Goal: Register for event/course

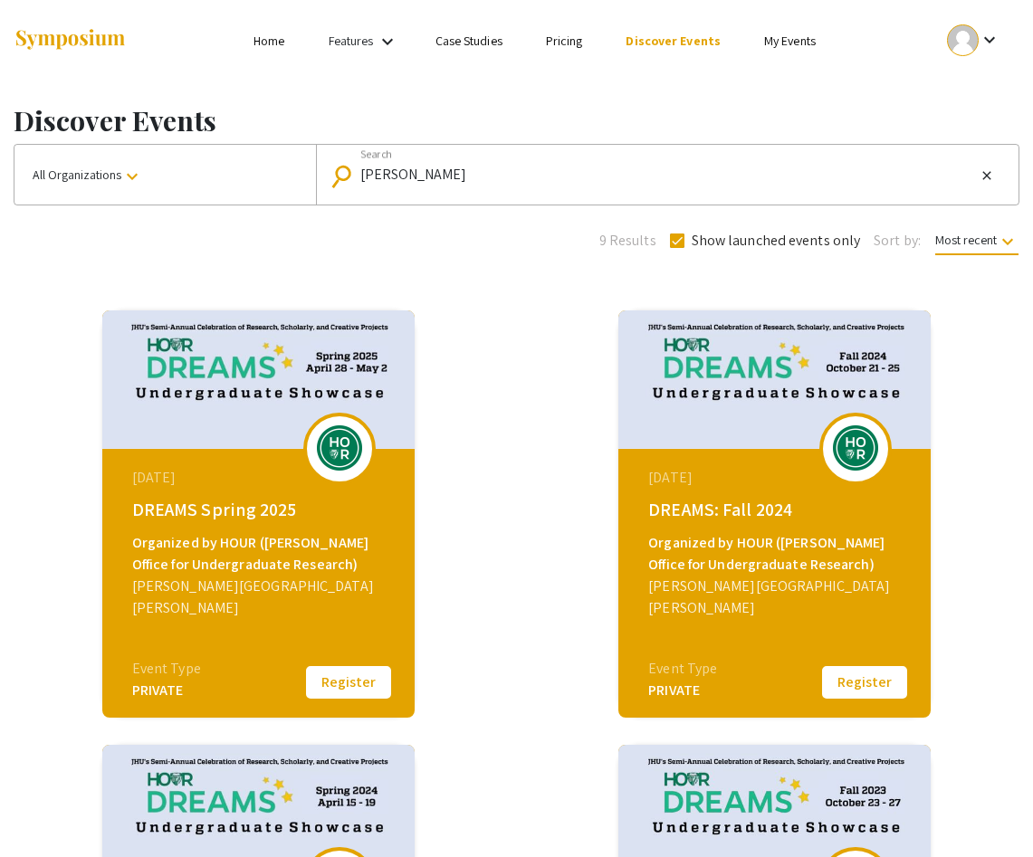
click at [990, 38] on mat-icon "keyboard_arrow_down" at bounding box center [990, 40] width 22 height 22
click at [354, 669] on div at bounding box center [516, 428] width 1033 height 857
click at [354, 674] on button "Register" at bounding box center [348, 683] width 91 height 38
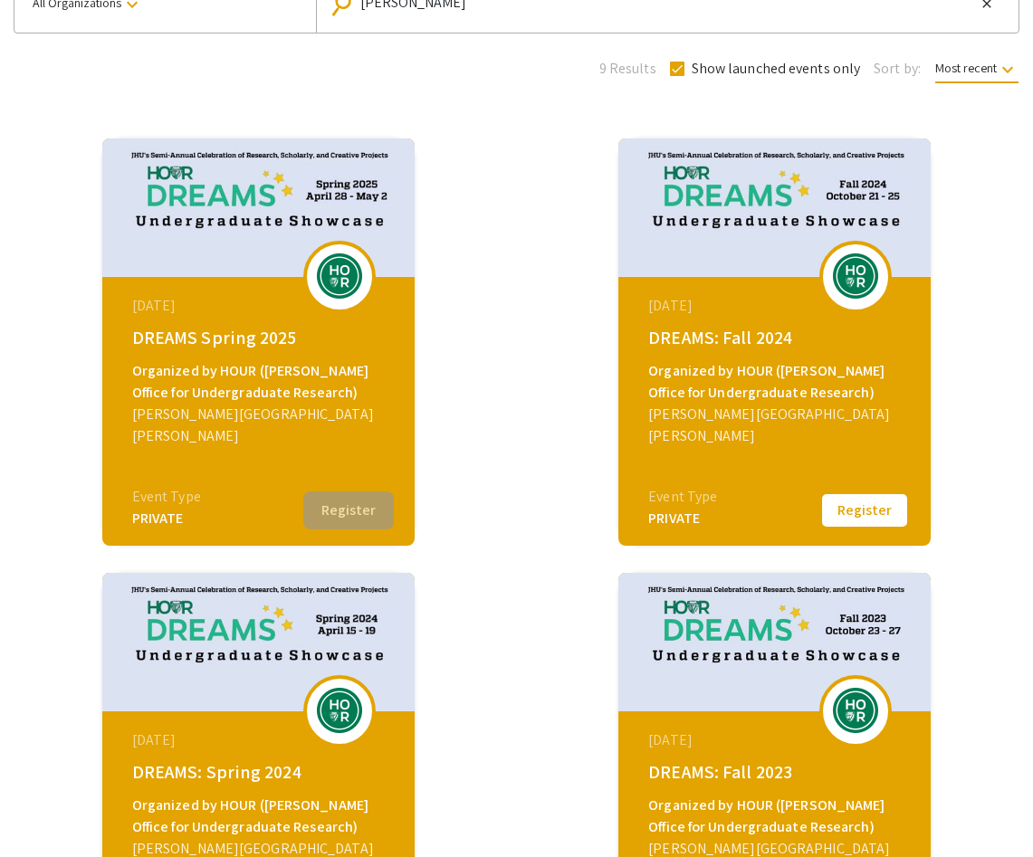
scroll to position [196, 0]
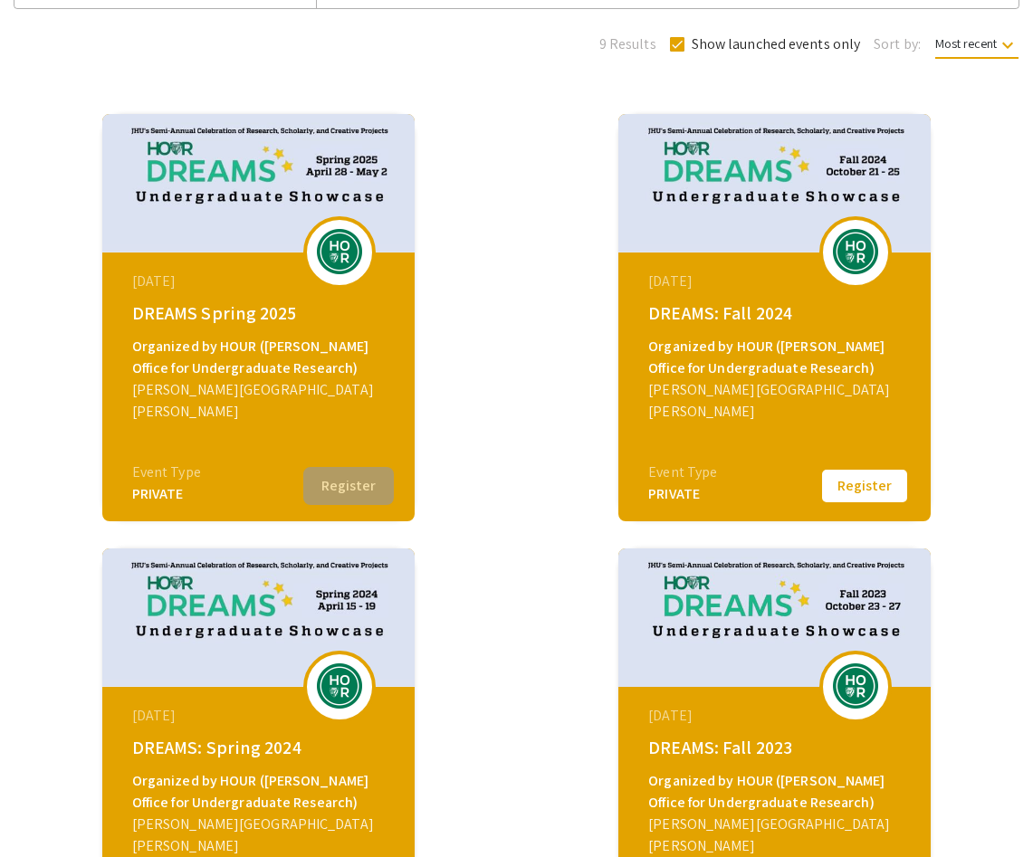
click at [158, 493] on div "PRIVATE" at bounding box center [166, 494] width 69 height 22
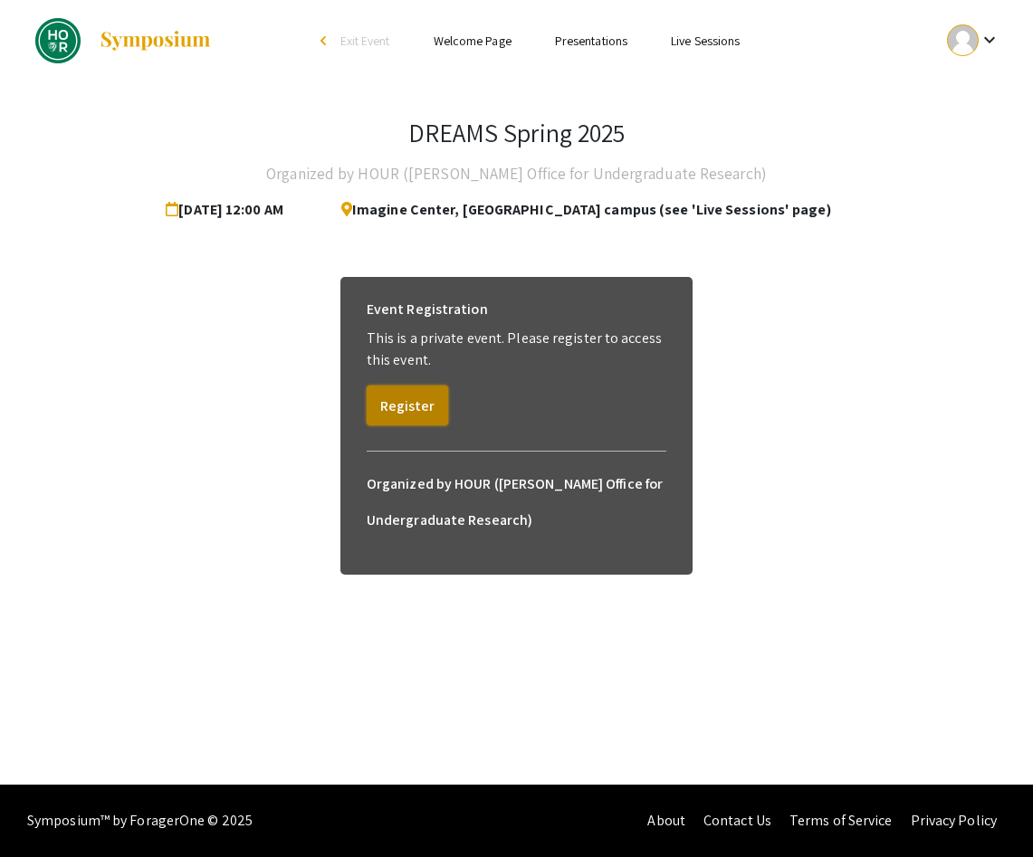
click at [418, 420] on button "Register" at bounding box center [407, 406] width 81 height 40
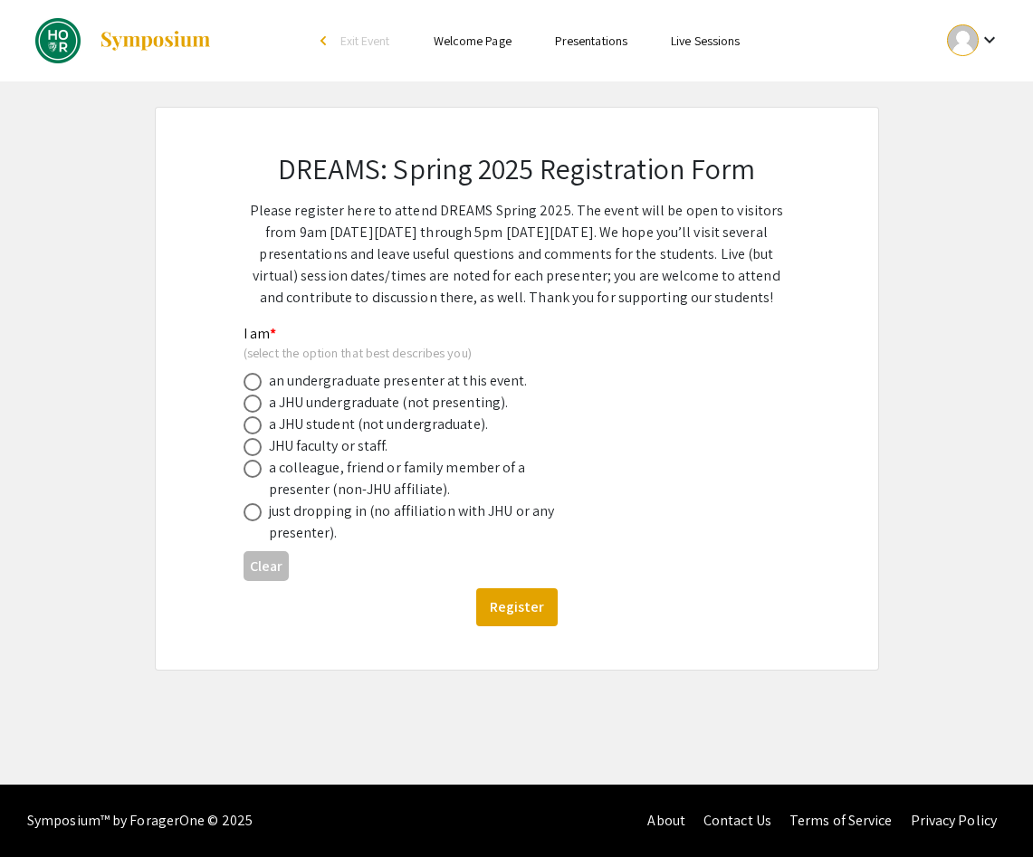
click at [373, 407] on div "a JHU undergraduate (not presenting)." at bounding box center [389, 403] width 240 height 22
click at [251, 401] on span at bounding box center [253, 404] width 18 height 18
click at [251, 401] on input "radio" at bounding box center [253, 404] width 18 height 18
radio input "true"
click at [500, 609] on button "Register" at bounding box center [516, 607] width 81 height 38
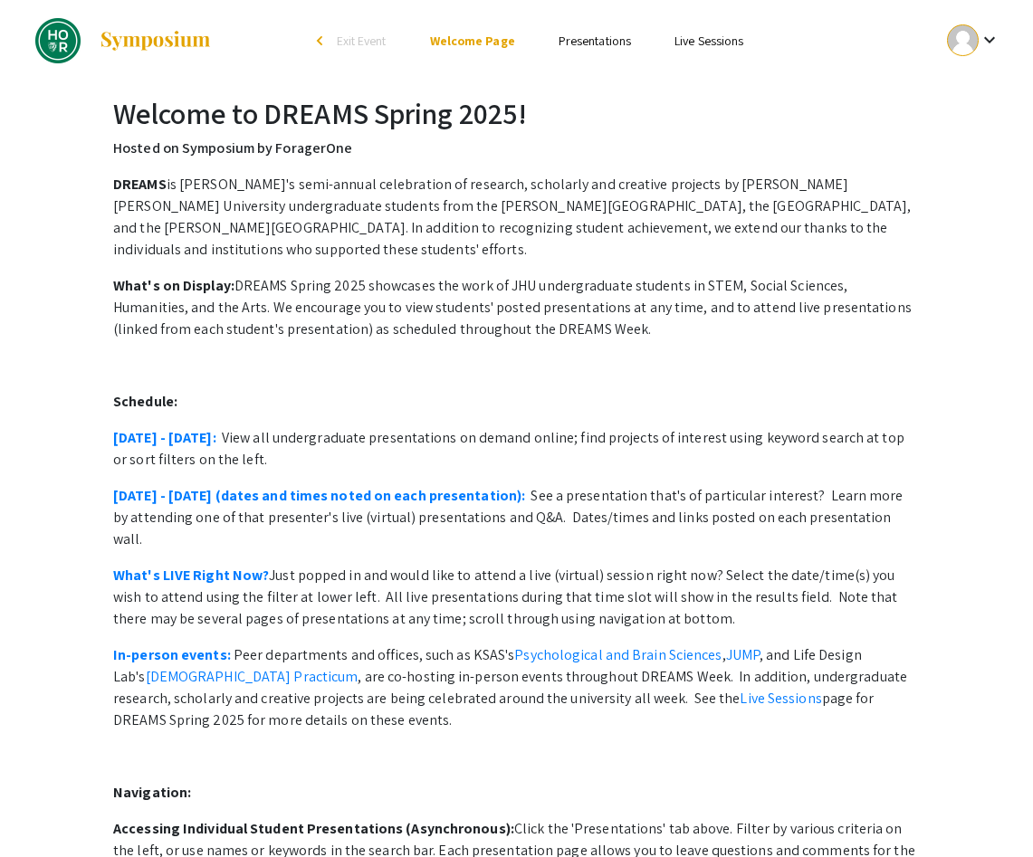
click at [598, 46] on link "Presentations" at bounding box center [595, 41] width 72 height 16
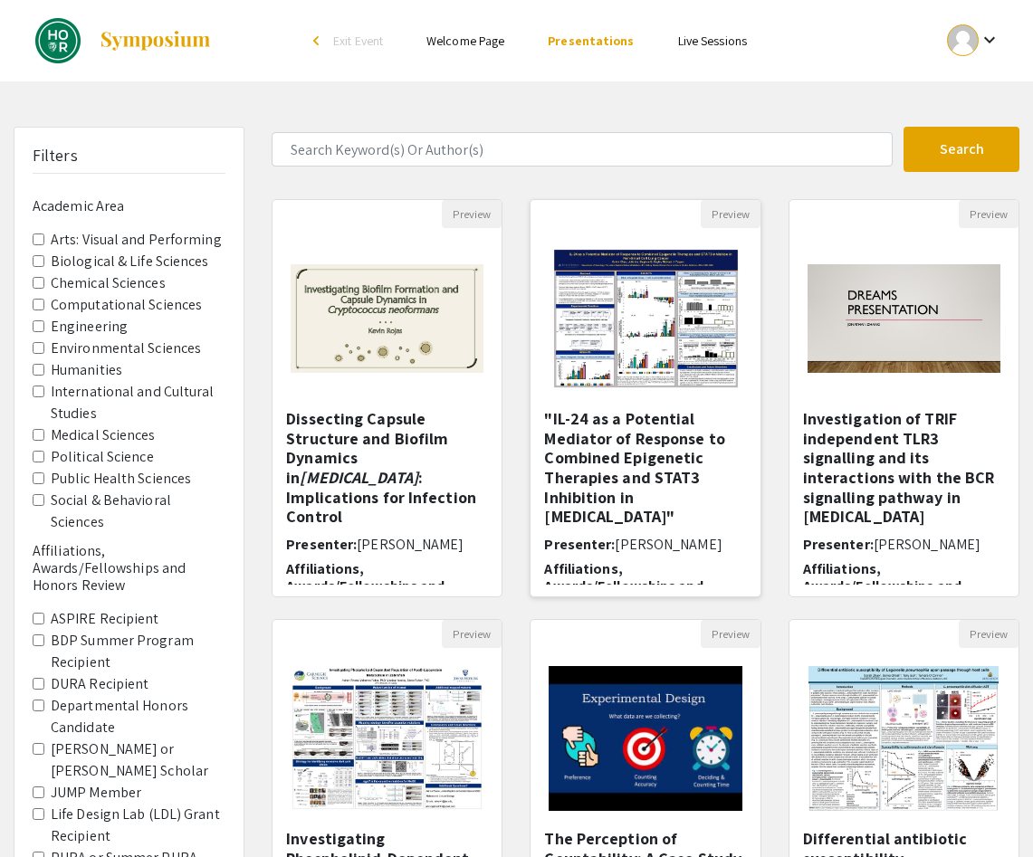
click at [618, 368] on img at bounding box center [646, 318] width 224 height 181
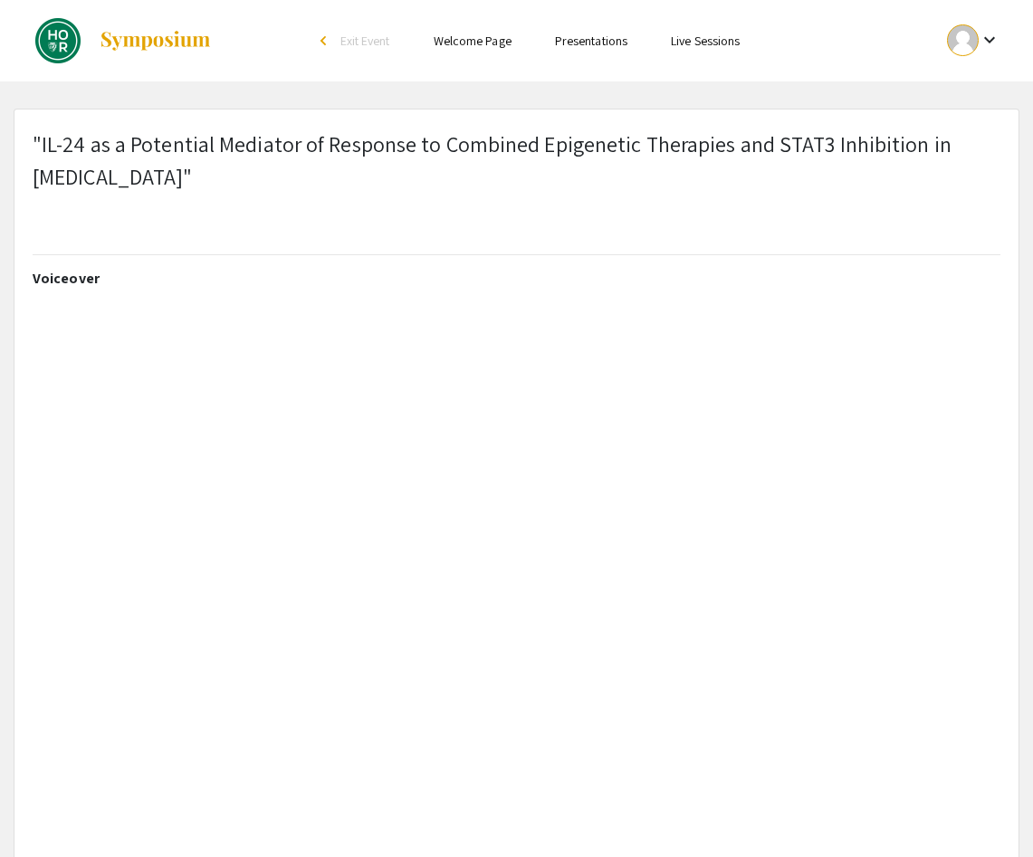
select select "custom"
type input "0"
select select "custom"
type input "1"
select select "auto"
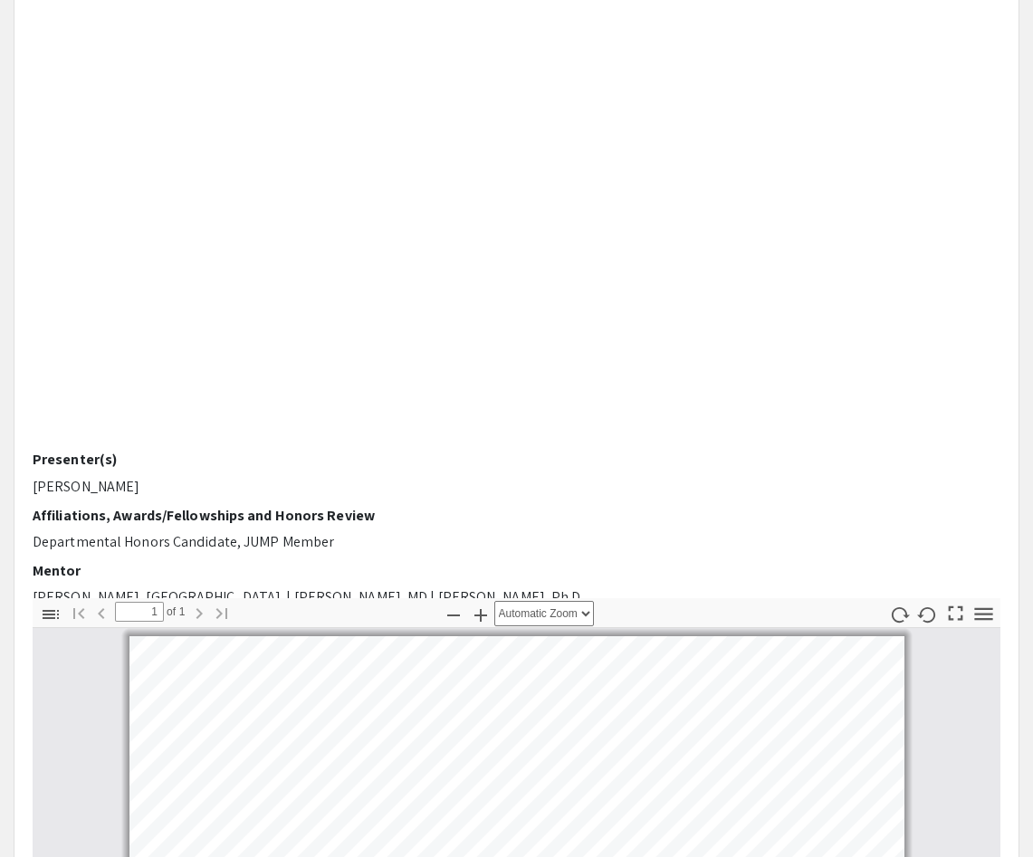
scroll to position [675, 0]
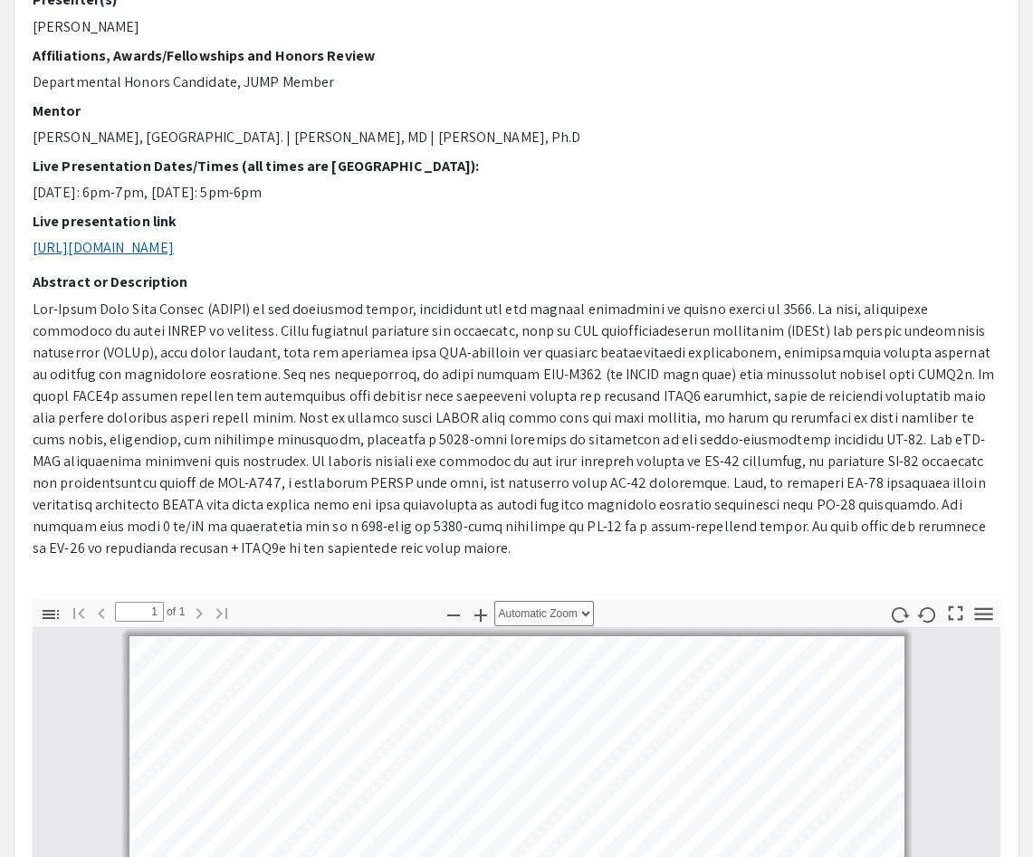
click at [174, 244] on link "[URL][DOMAIN_NAME]" at bounding box center [103, 247] width 141 height 19
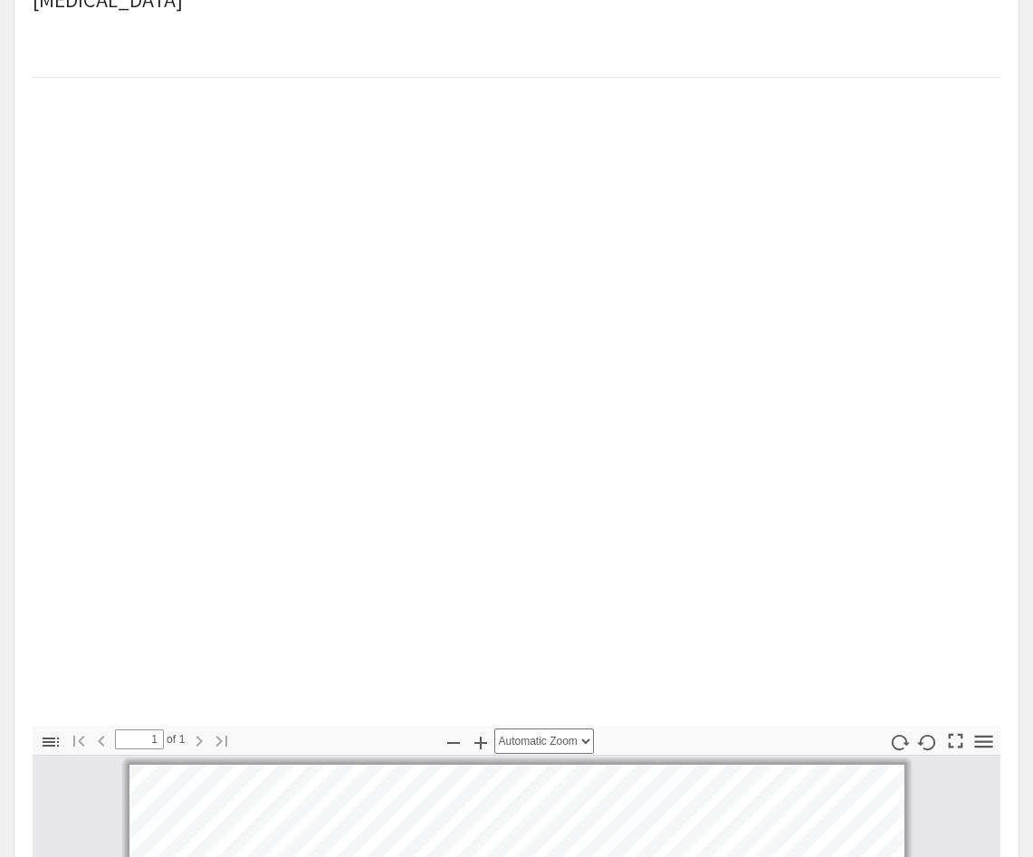
scroll to position [0, 0]
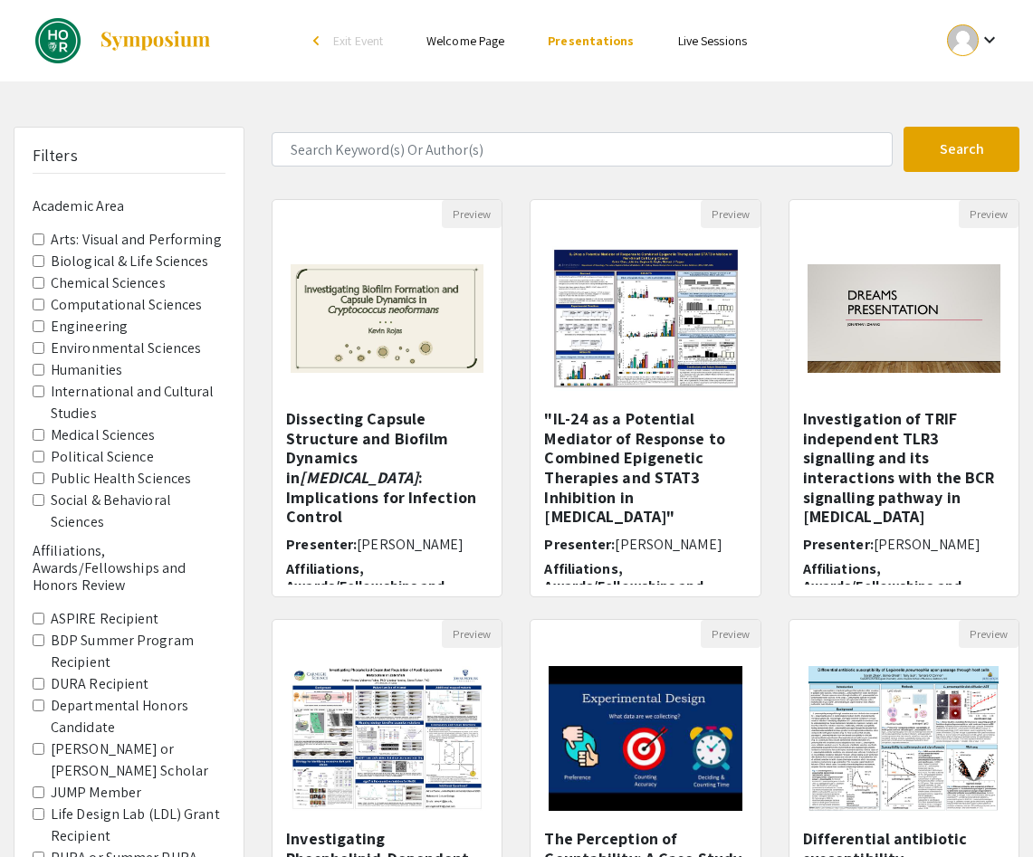
click at [516, 619] on div "Preview The Perception of Countability: A Case Study of ‘Mental Affordances’ Pr…" at bounding box center [645, 829] width 258 height 420
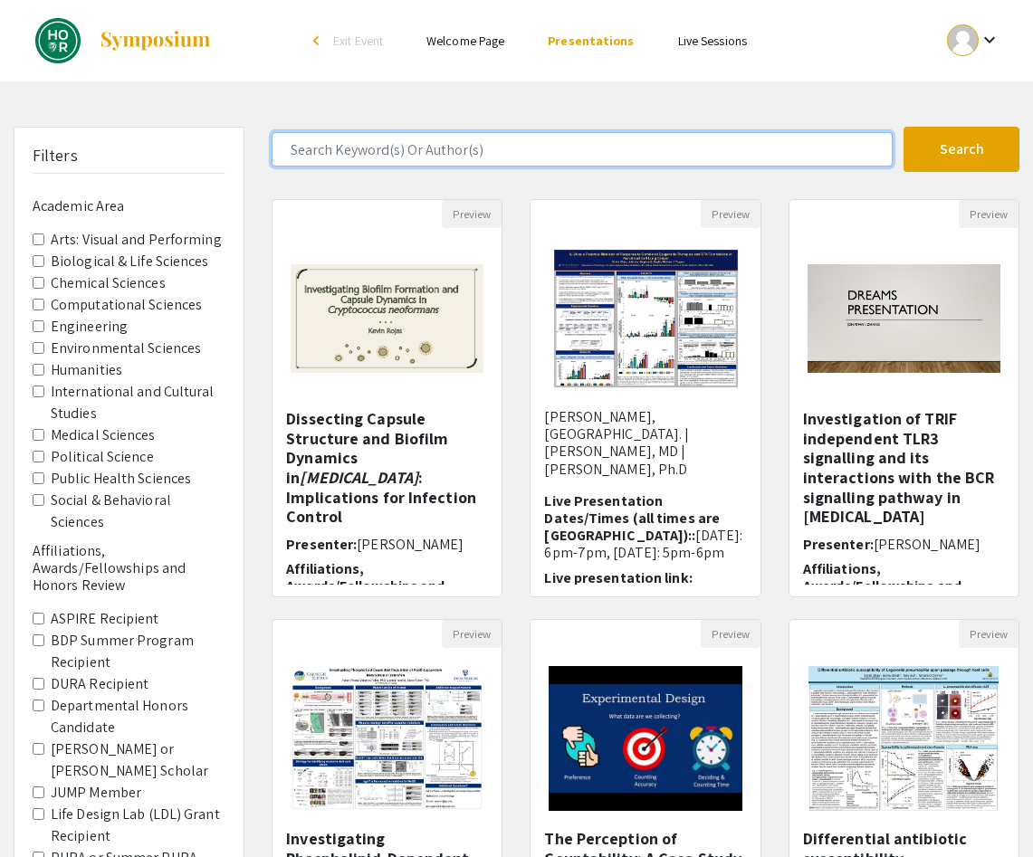
click at [445, 147] on input "Search Keyword(s) Or Author(s)" at bounding box center [582, 149] width 621 height 34
type input "derrick"
click at [904, 127] on button "Search" at bounding box center [962, 149] width 116 height 45
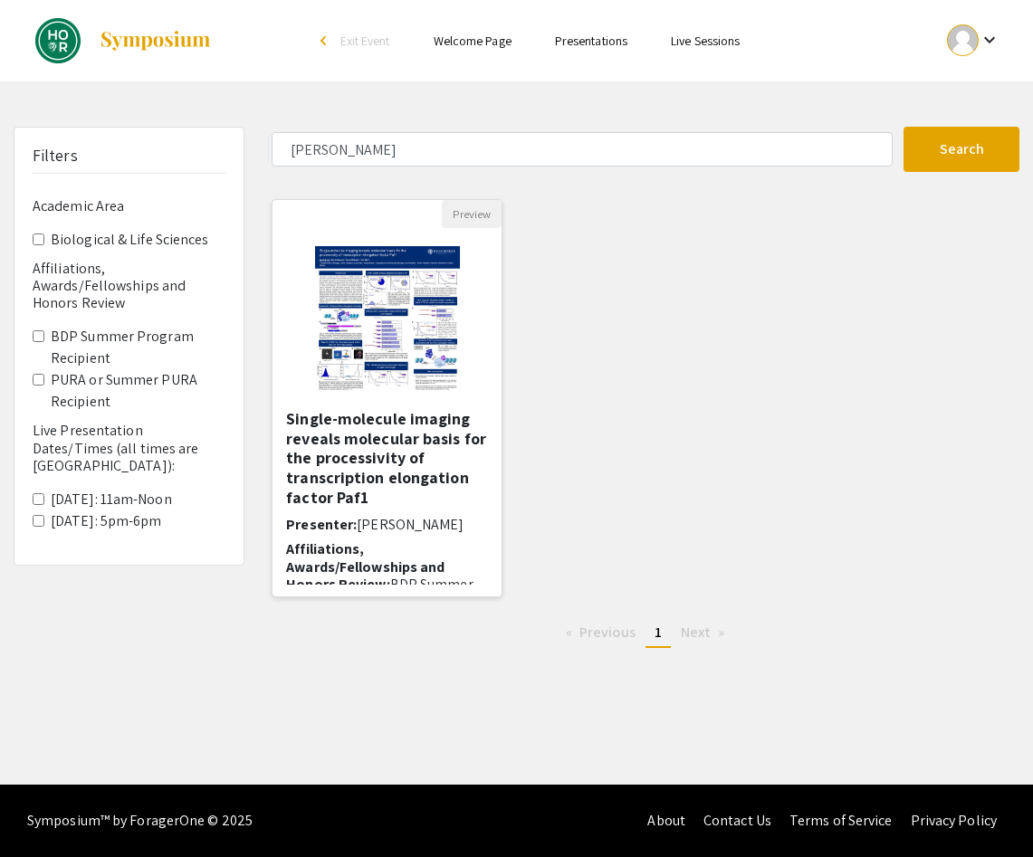
click at [396, 449] on h5 "Single-molecule imaging reveals molecular basis for the processivity of transcr…" at bounding box center [387, 458] width 202 height 98
select select "custom"
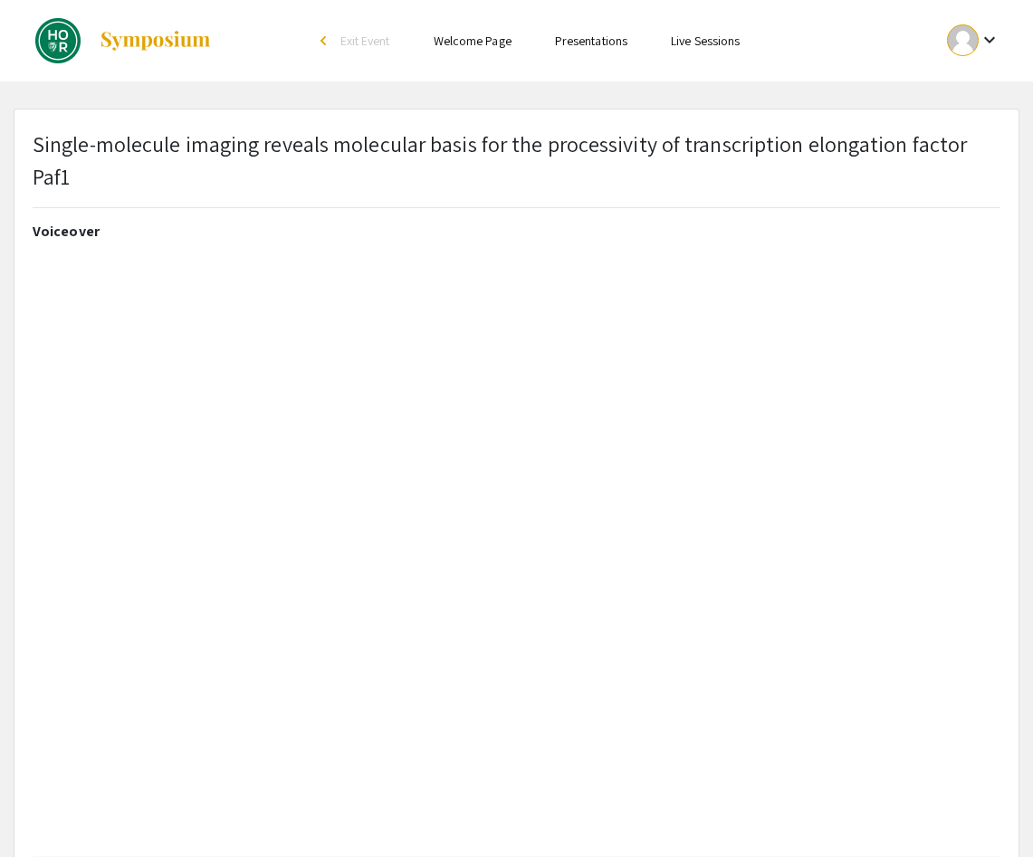
type input "0"
select select "custom"
type input "1"
select select "auto"
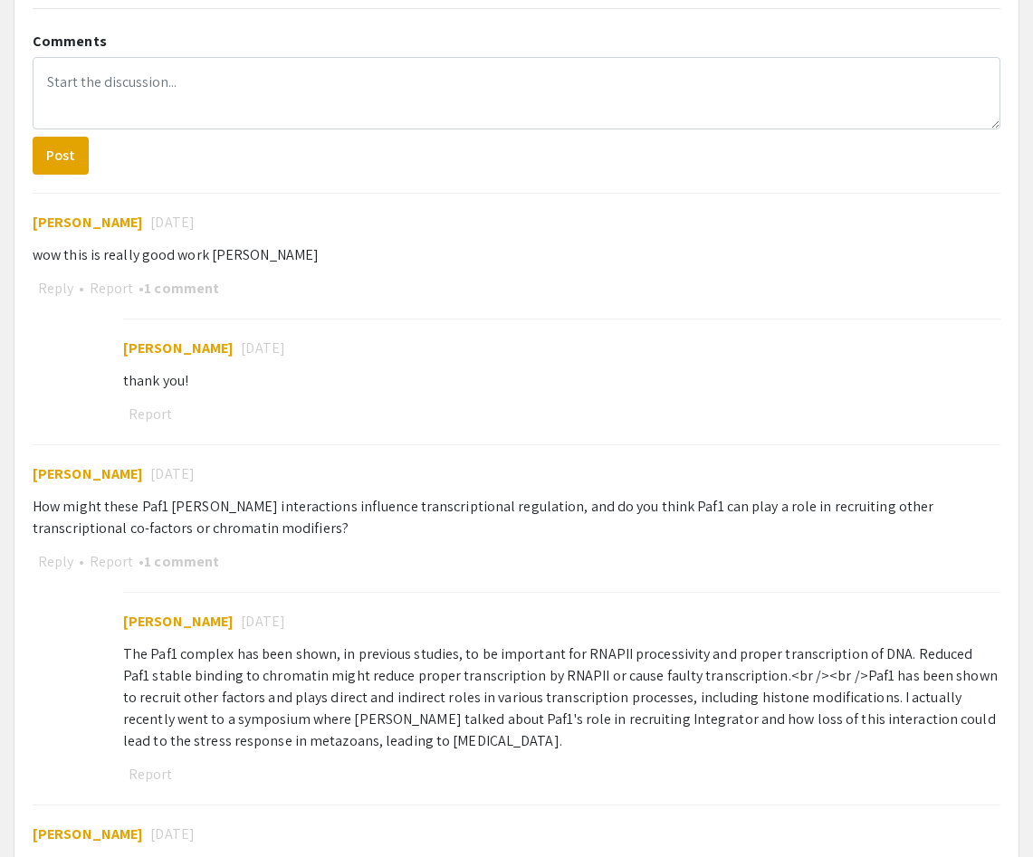
scroll to position [1496, 0]
click at [57, 465] on span "Rohit Vasantha" at bounding box center [88, 474] width 110 height 19
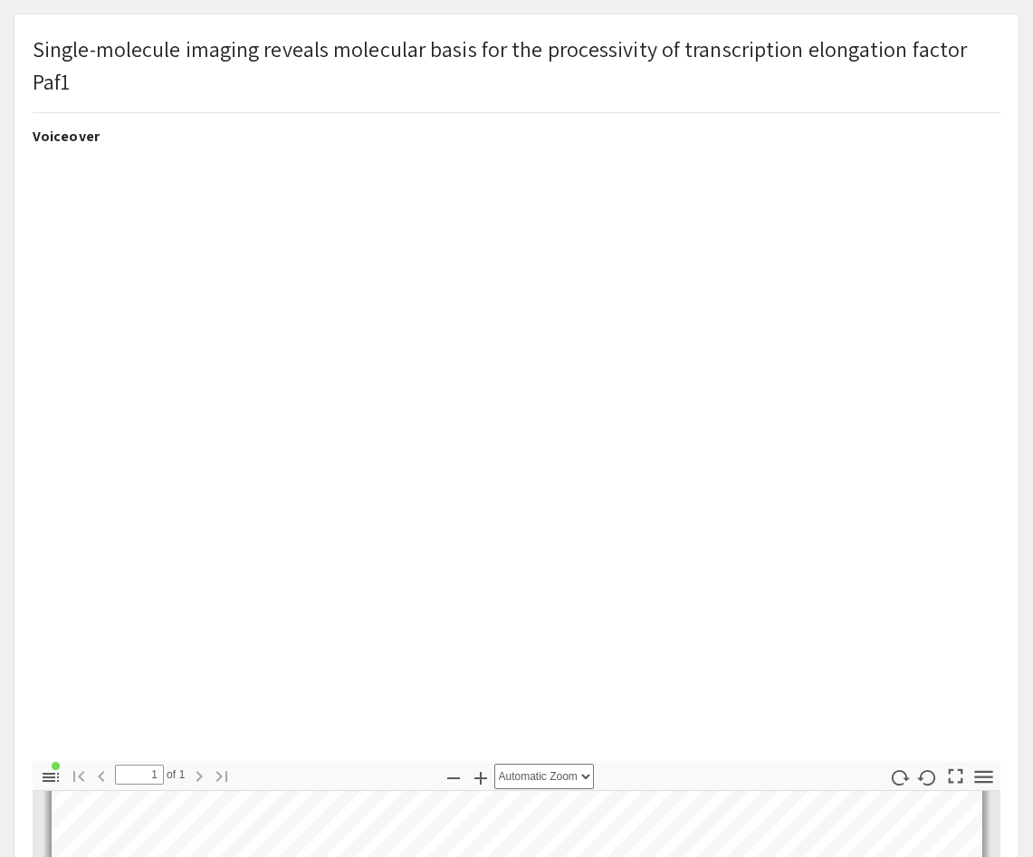
scroll to position [0, 0]
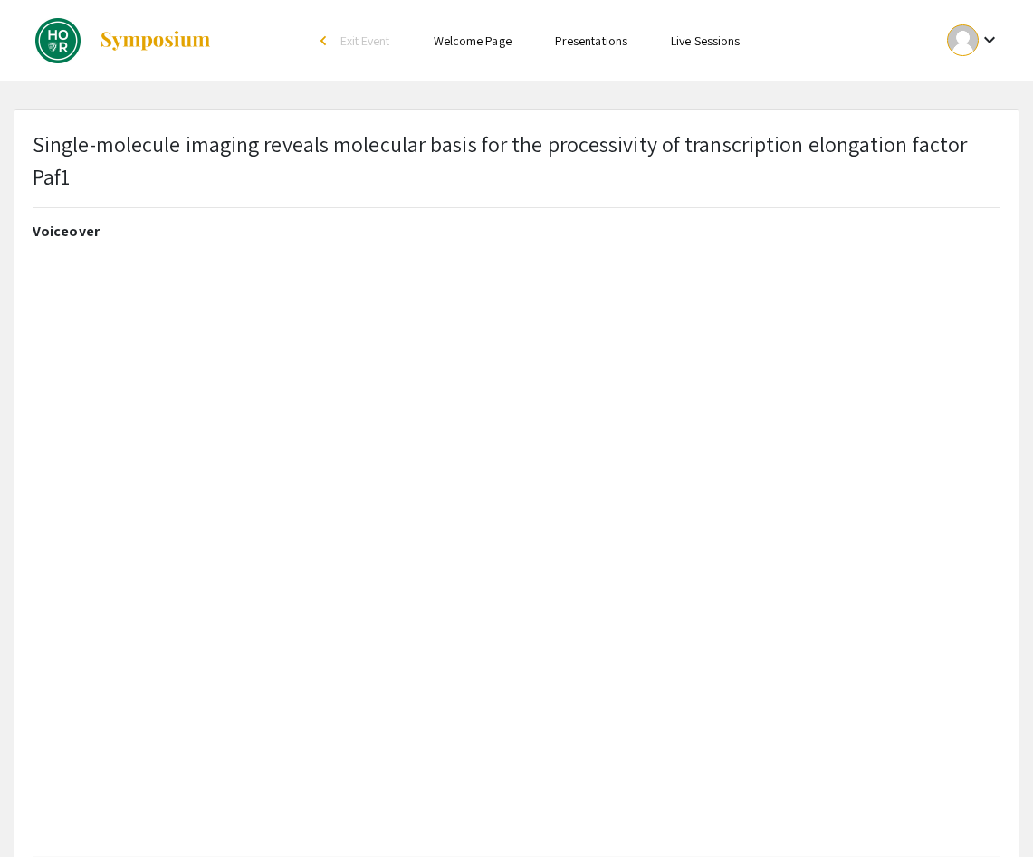
click at [602, 39] on link "Presentations" at bounding box center [591, 41] width 72 height 16
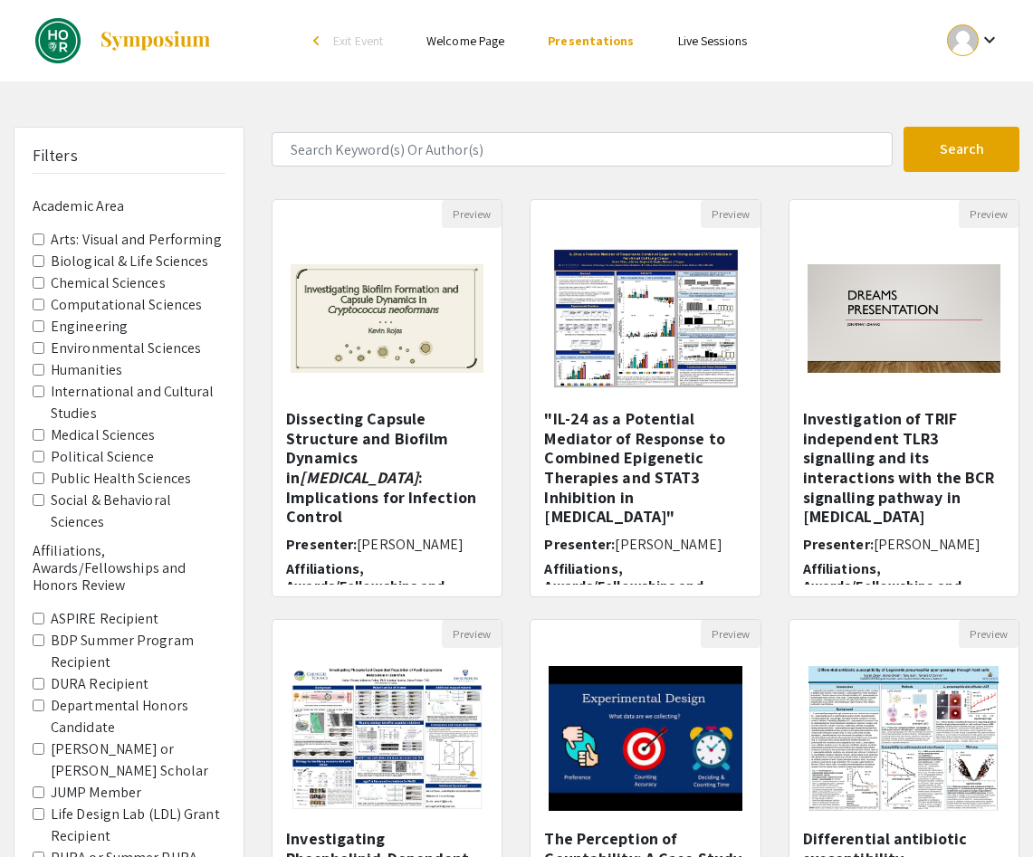
click at [702, 45] on link "Live Sessions" at bounding box center [712, 41] width 69 height 16
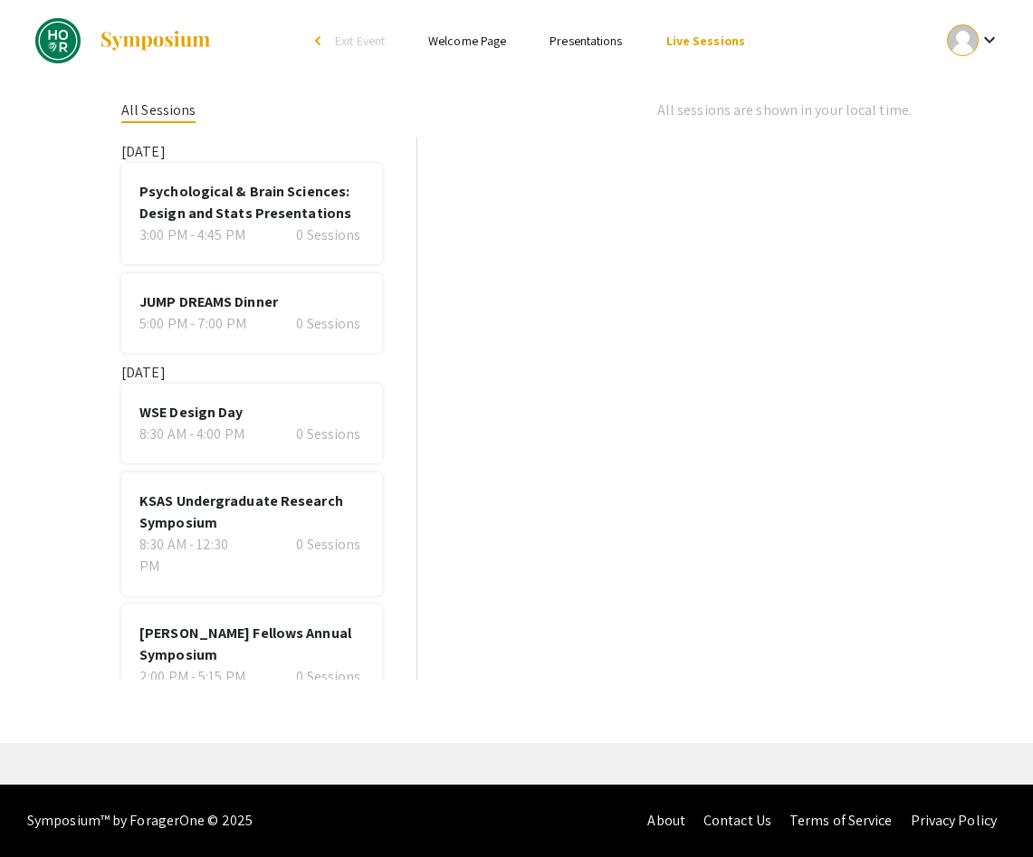
click at [482, 43] on link "Welcome Page" at bounding box center [467, 41] width 78 height 16
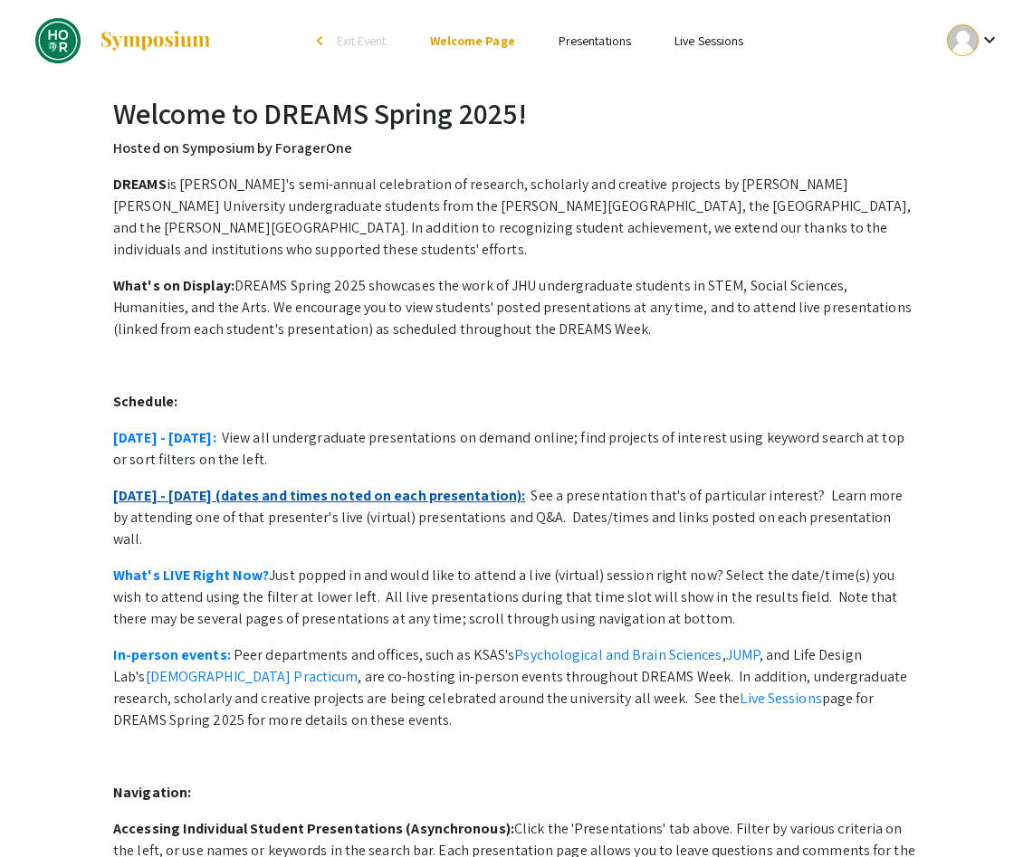
click at [376, 486] on link "April 28 - May 2 (dates and times noted on each presentation):" at bounding box center [319, 495] width 412 height 19
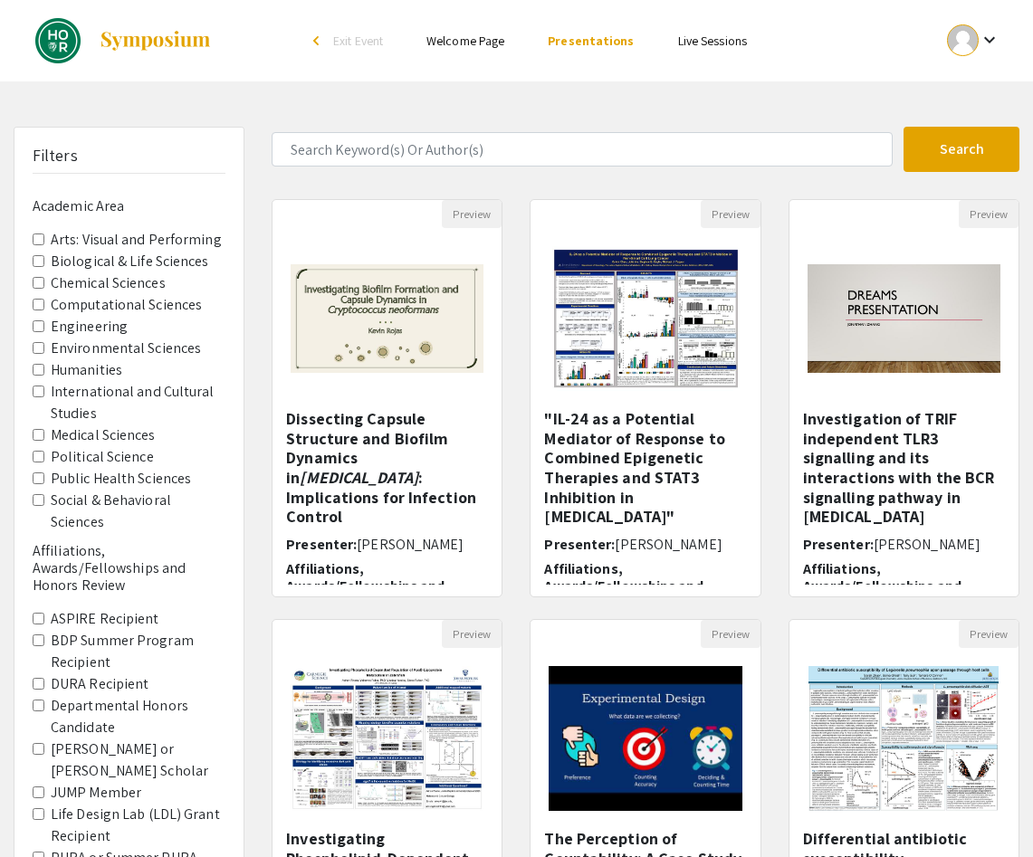
click at [43, 635] on Recipient "BDP Summer Program Recipient" at bounding box center [39, 641] width 12 height 12
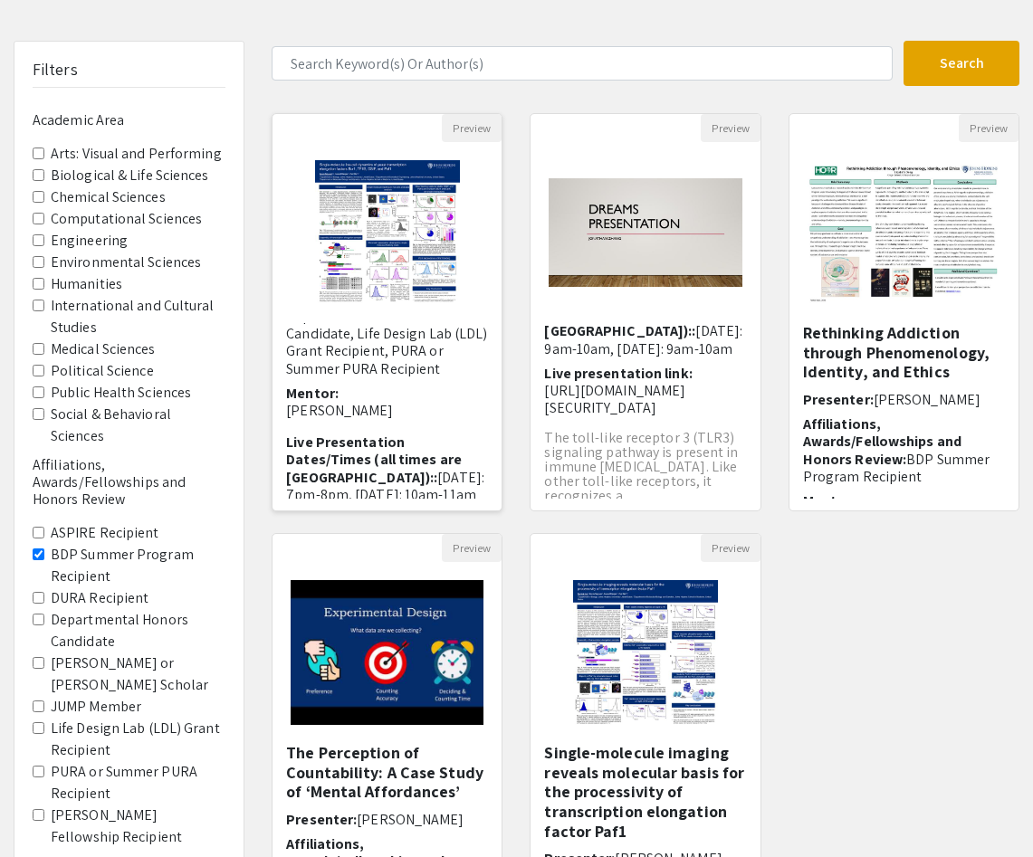
scroll to position [221, 0]
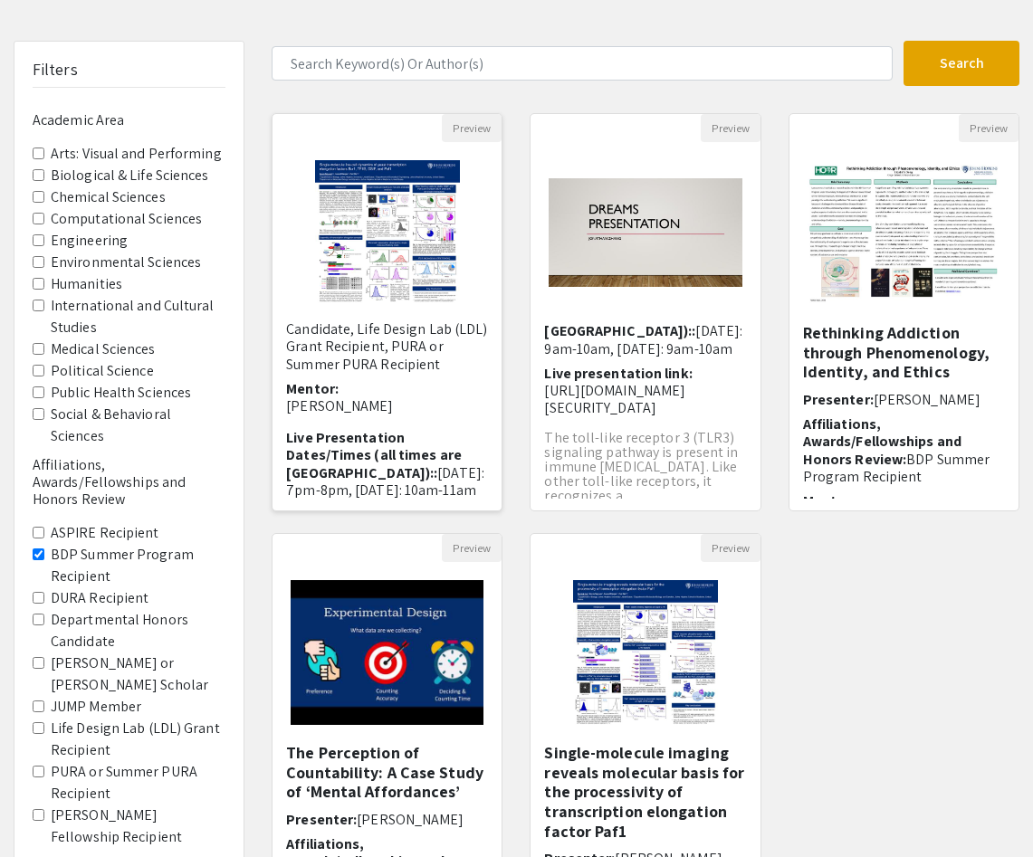
click at [407, 296] on img "Open Presentation <p>Single-molecule live-cell dynamics of yeast transcription …" at bounding box center [387, 232] width 181 height 181
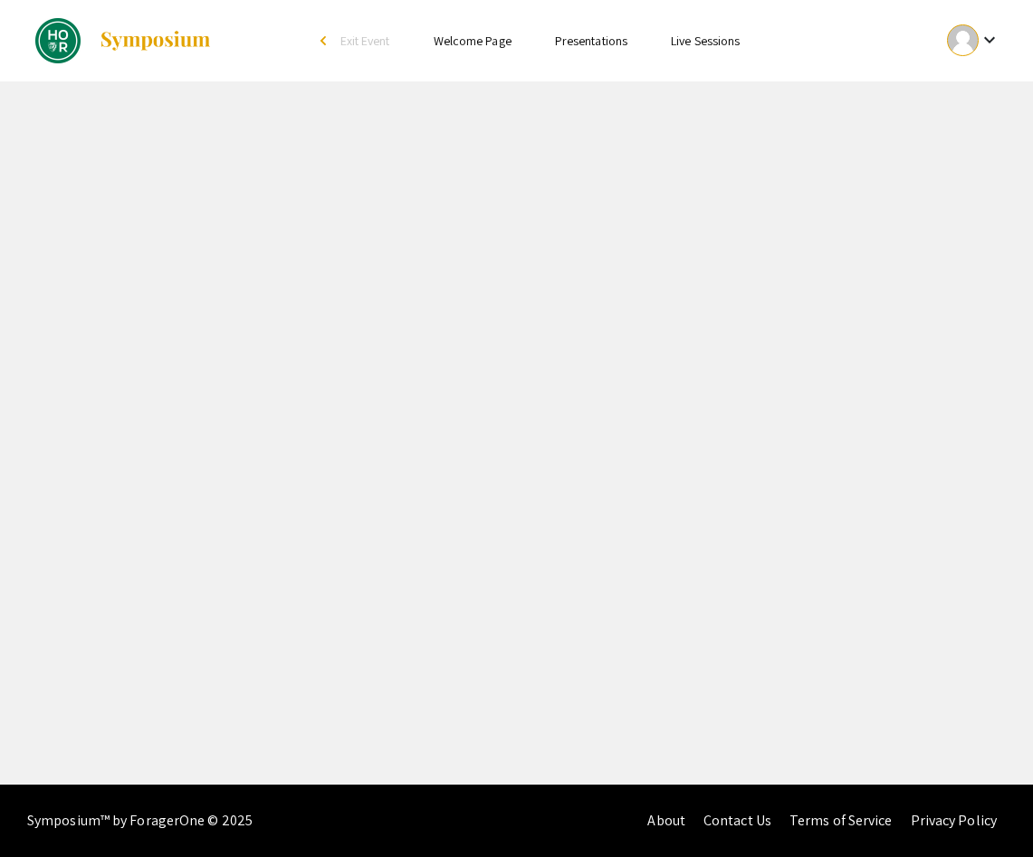
select select "custom"
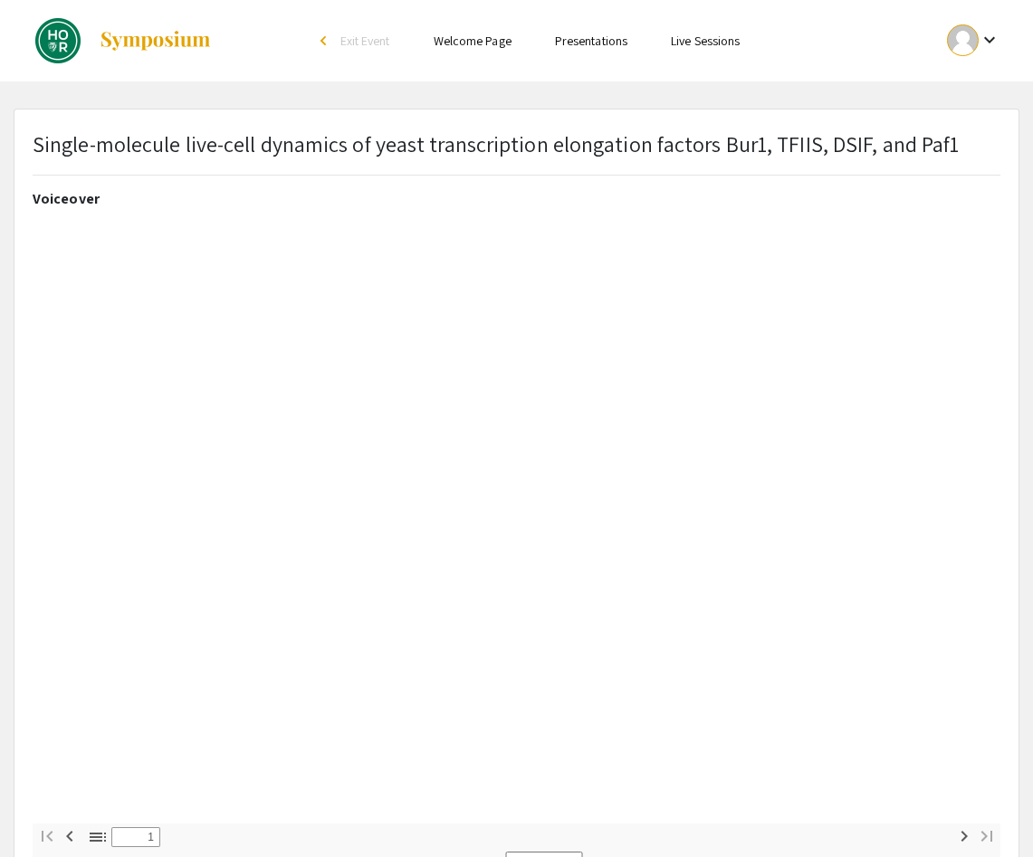
type input "0"
select select "custom"
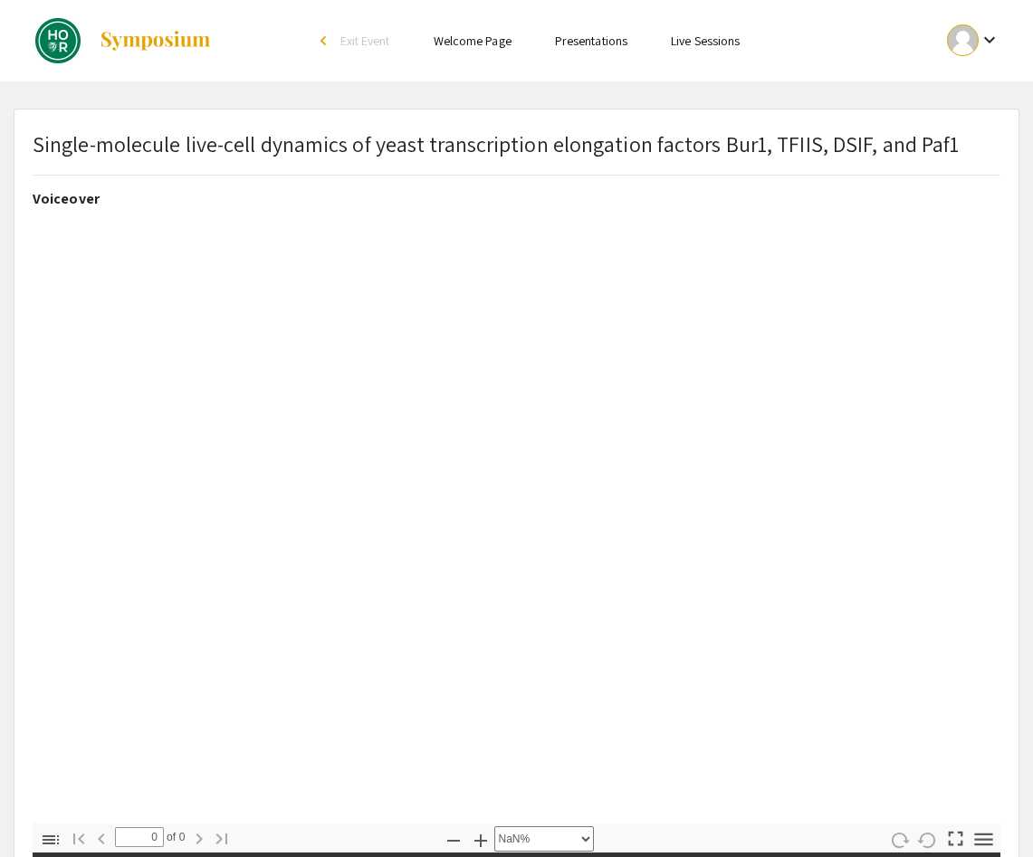
type input "1"
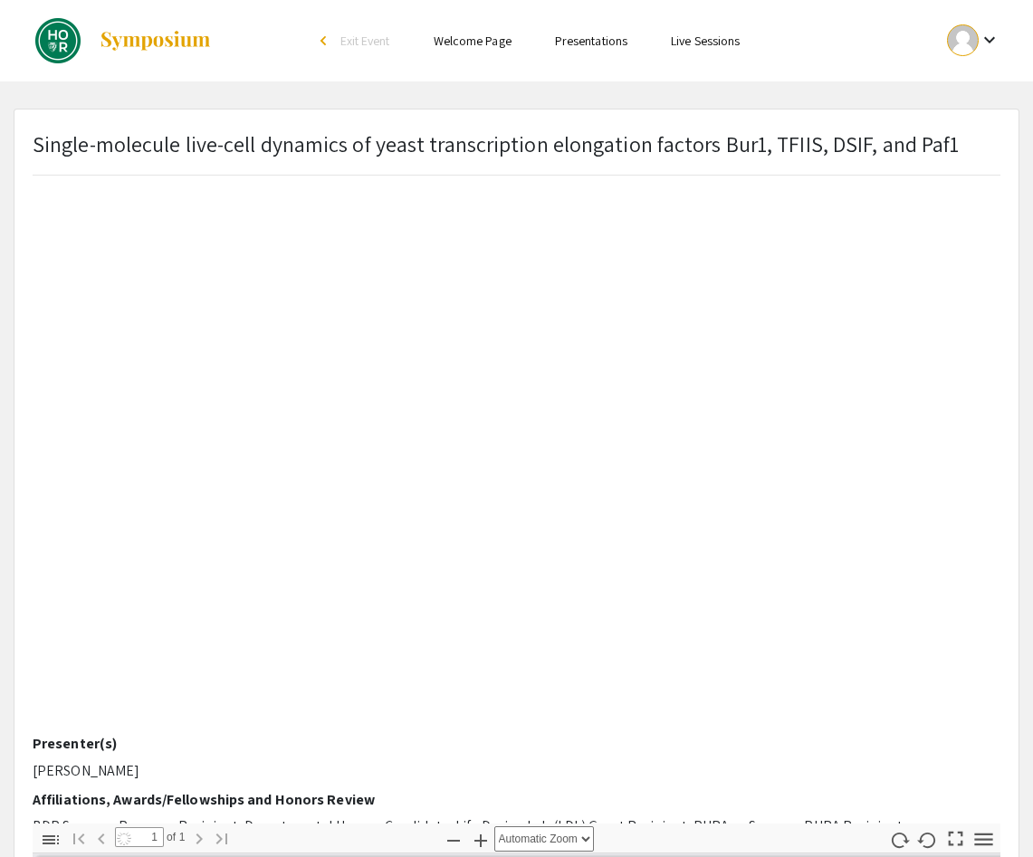
scroll to position [400, 0]
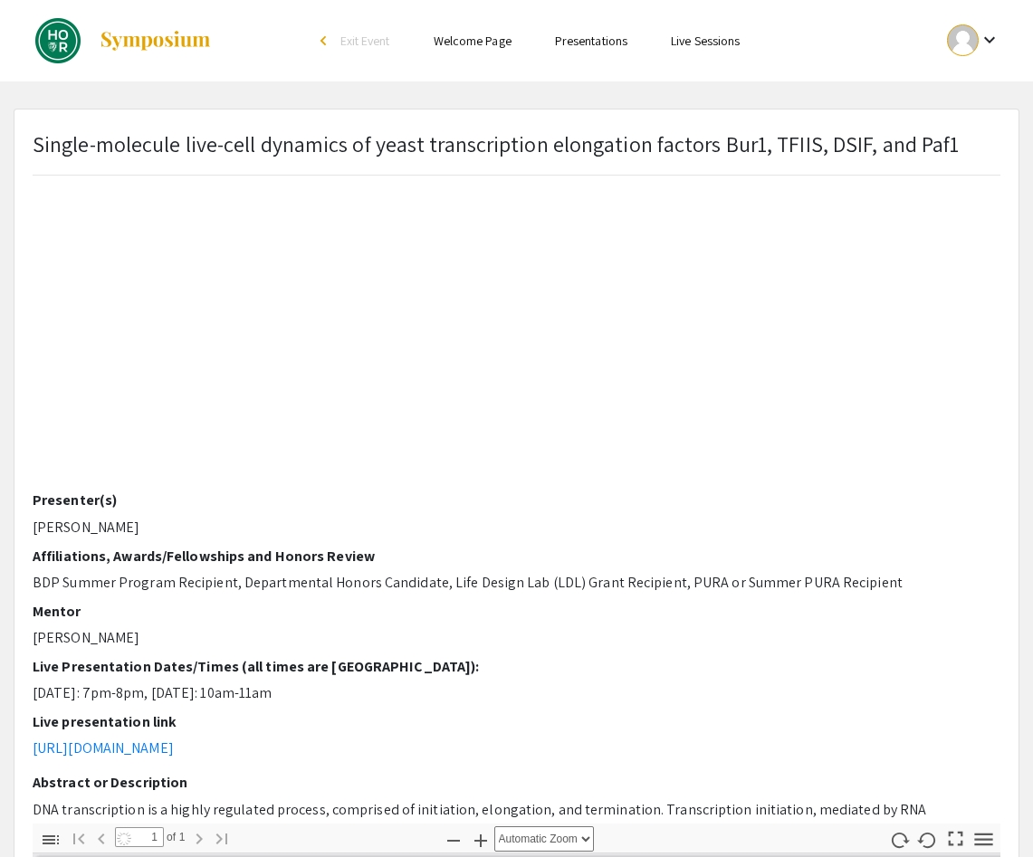
select select "auto"
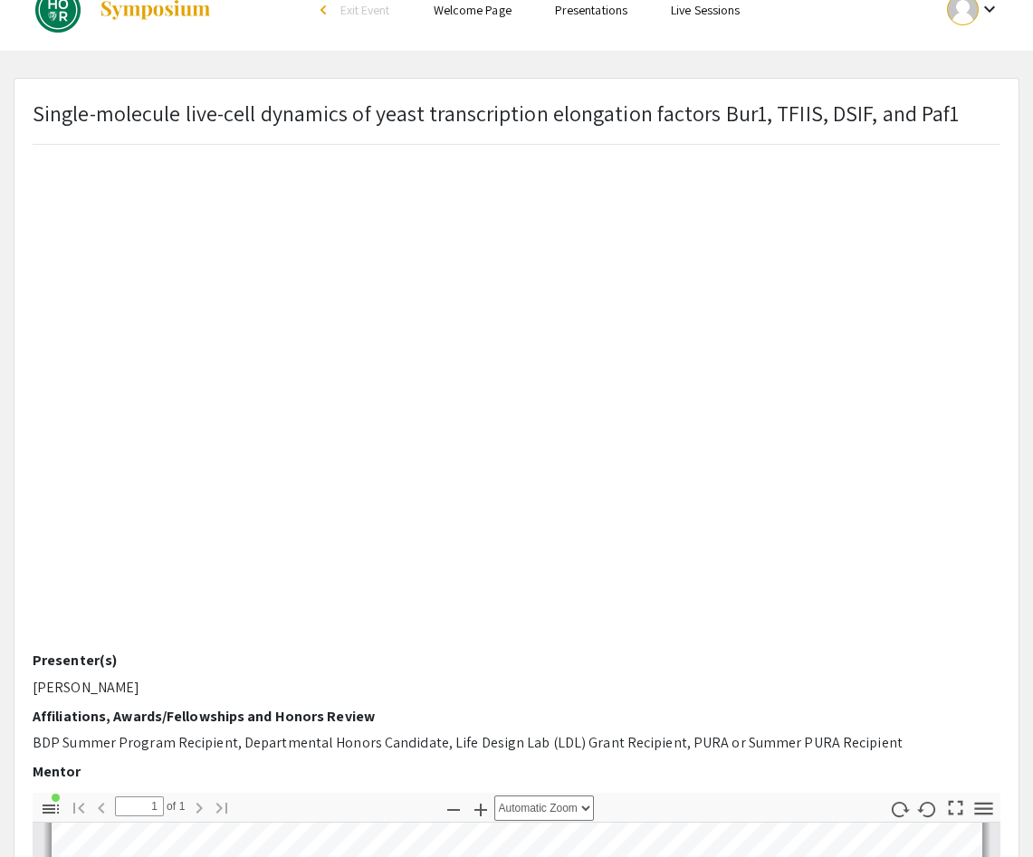
scroll to position [174, 0]
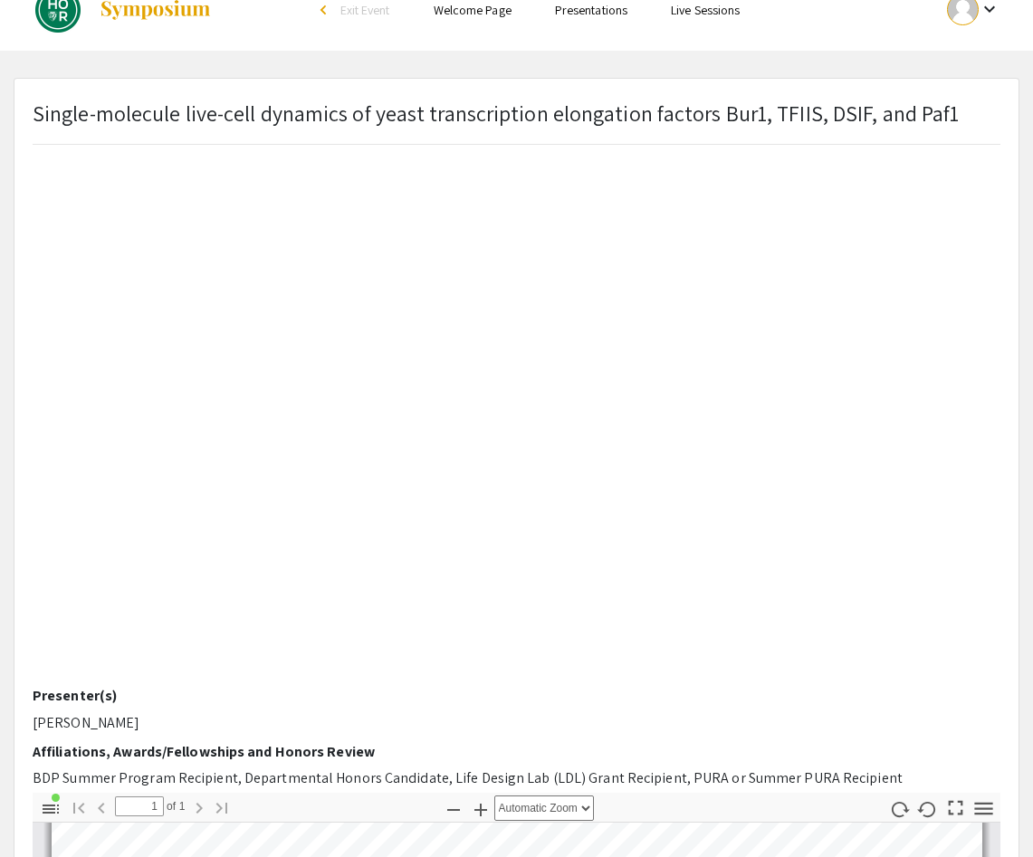
click at [487, 728] on p "[PERSON_NAME]" at bounding box center [517, 724] width 968 height 22
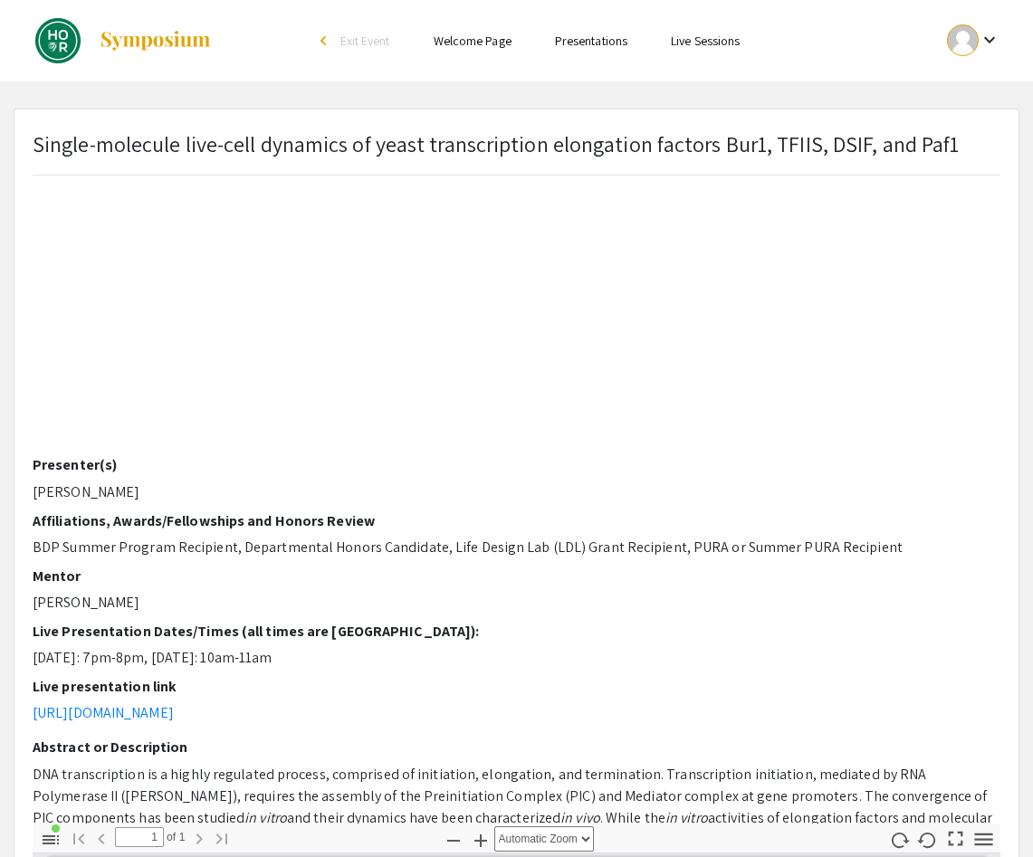
scroll to position [266, 0]
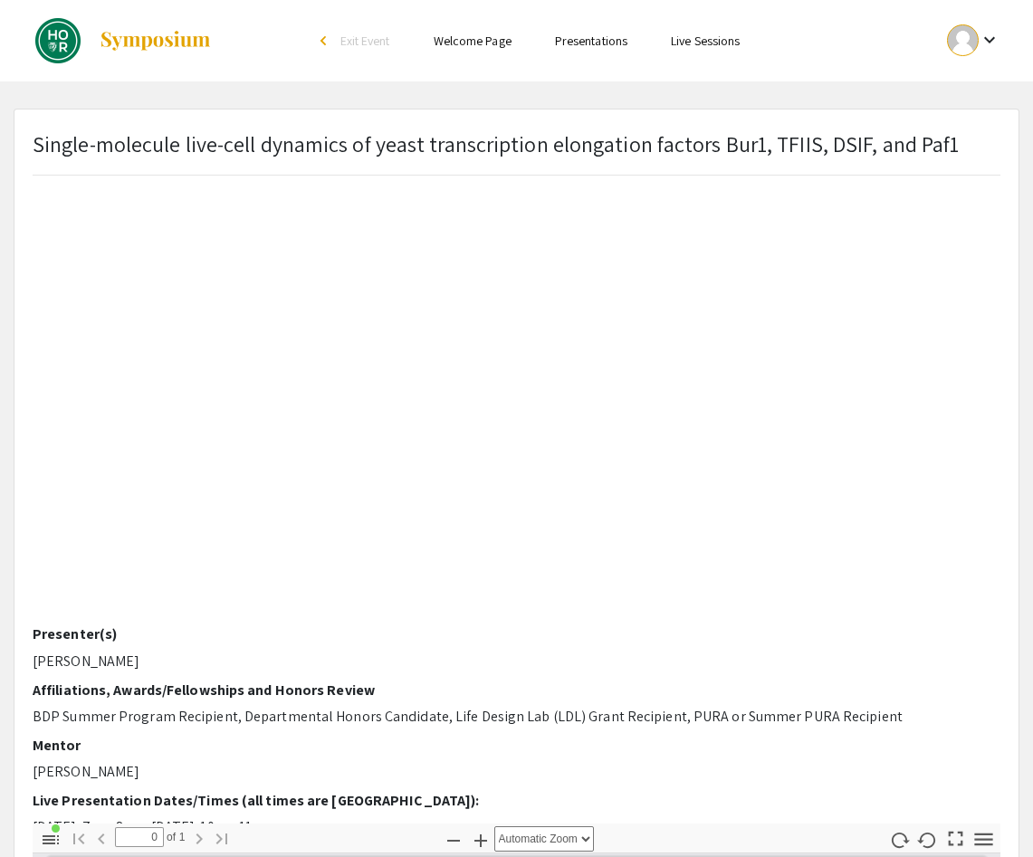
scroll to position [86, 0]
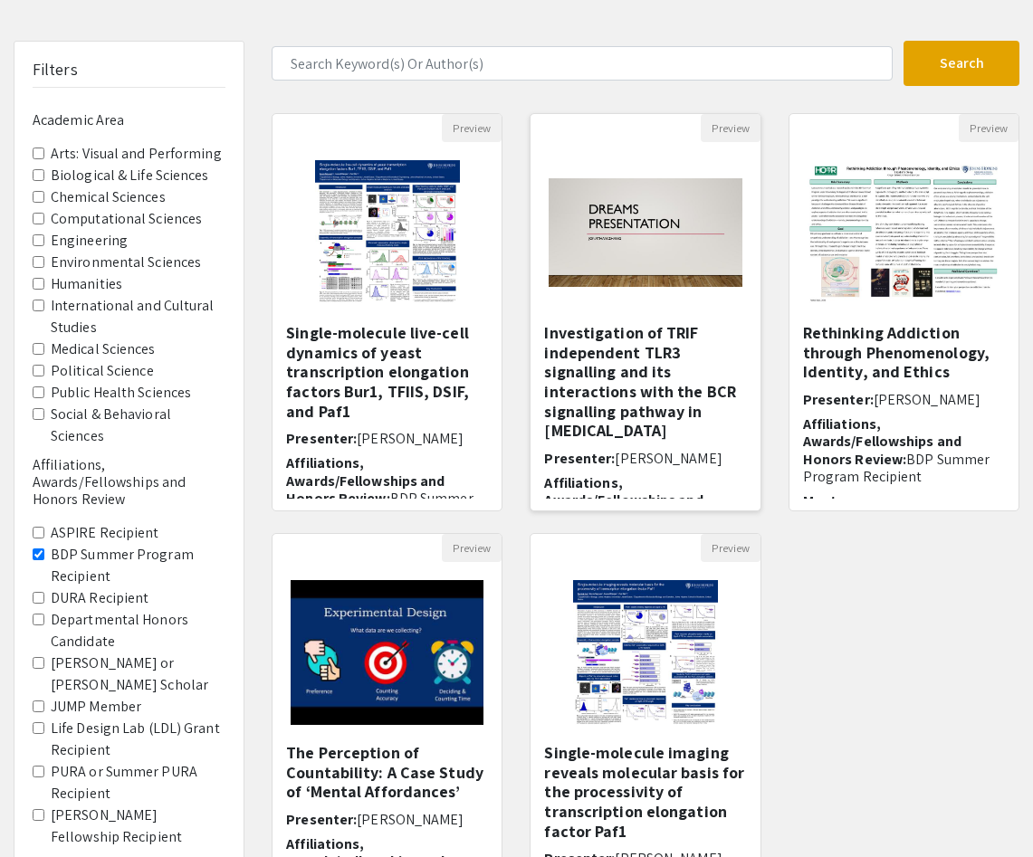
click at [652, 388] on h5 "Investigation of TRIF independent TLR3 signalling and its interactions with the…" at bounding box center [645, 382] width 202 height 118
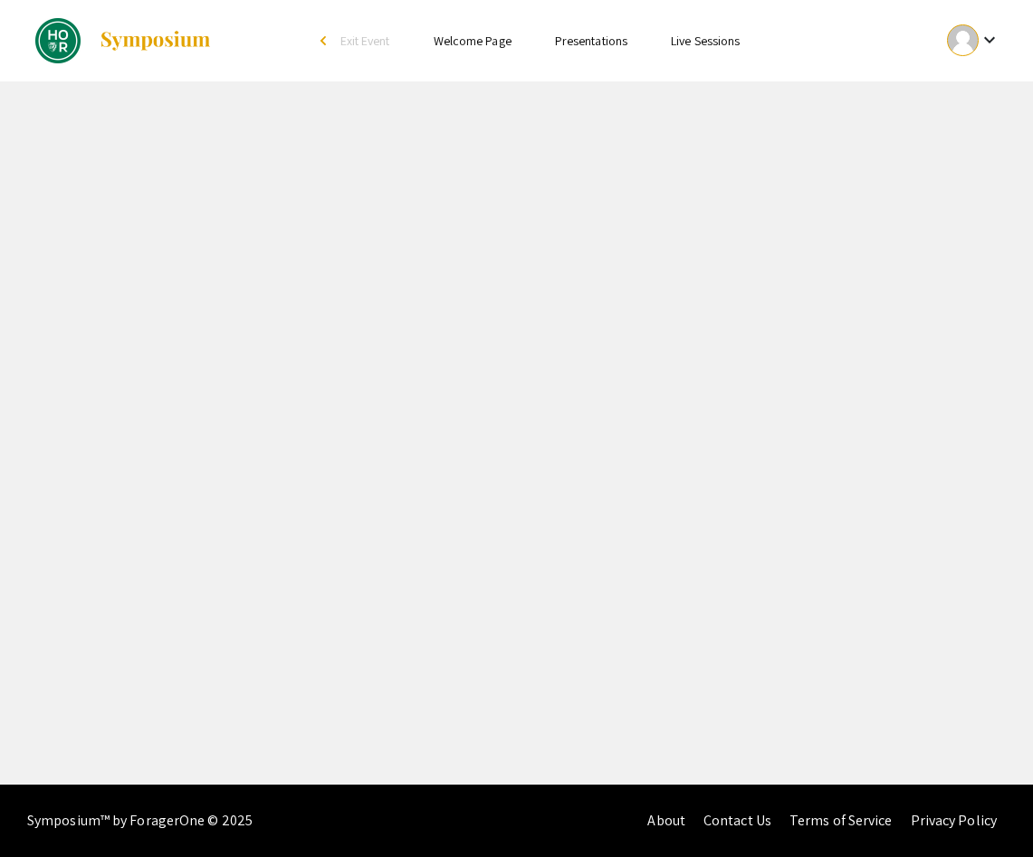
select select "custom"
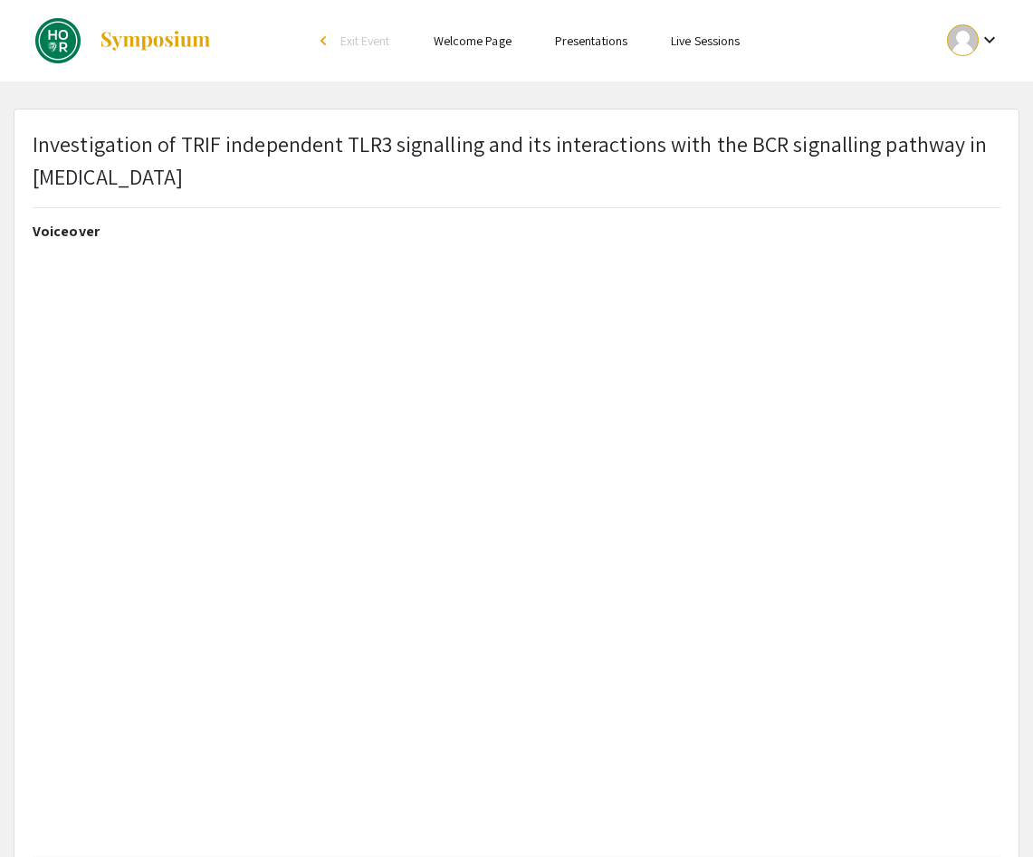
type input "0"
select select "custom"
type input "1"
select select "auto"
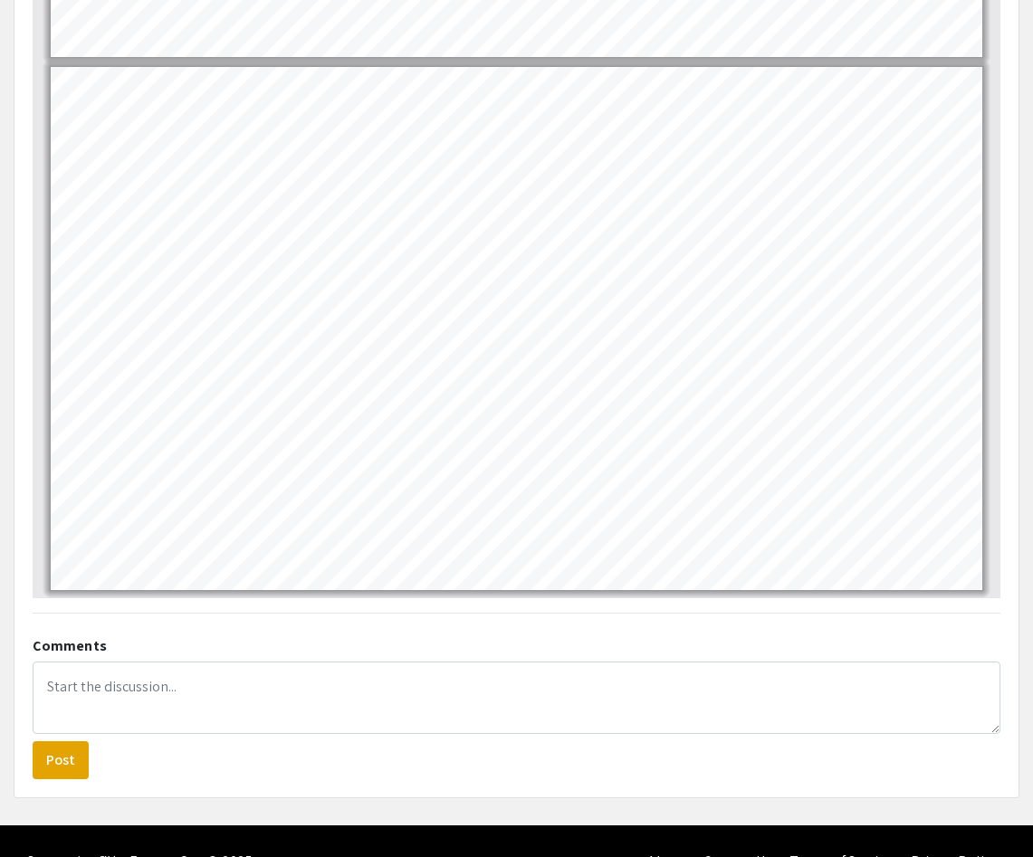
scroll to position [933, 0]
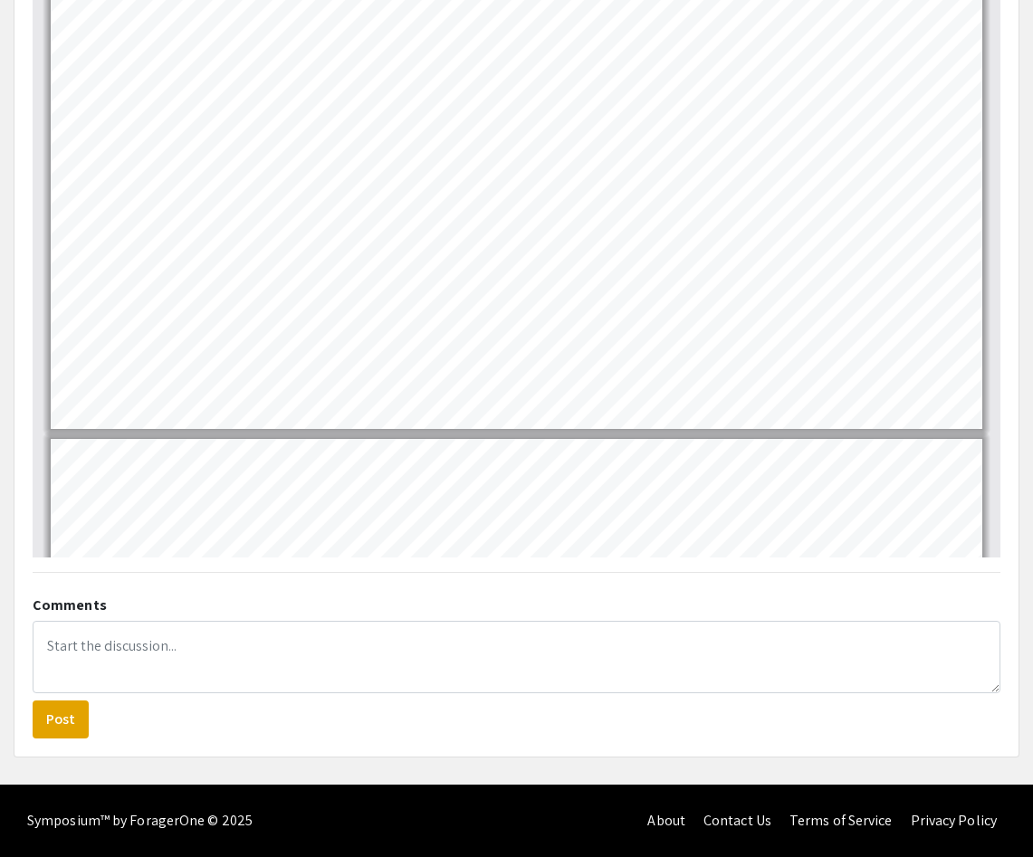
scroll to position [65, 0]
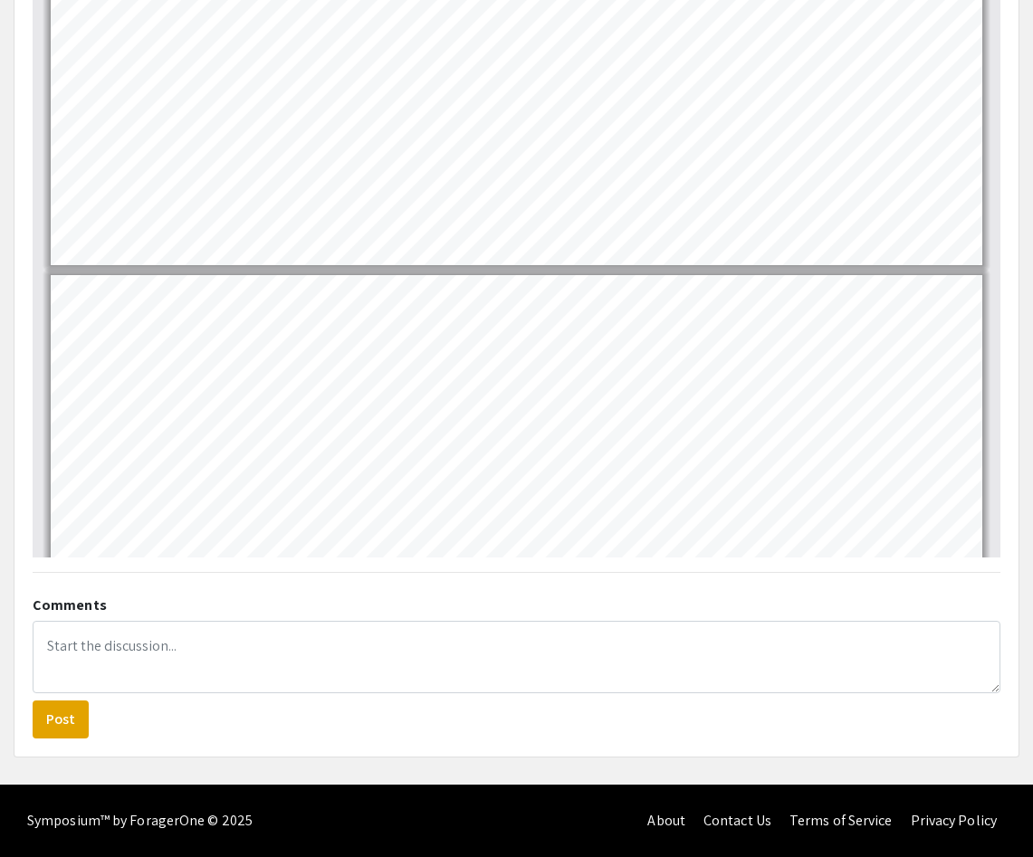
type input "1"
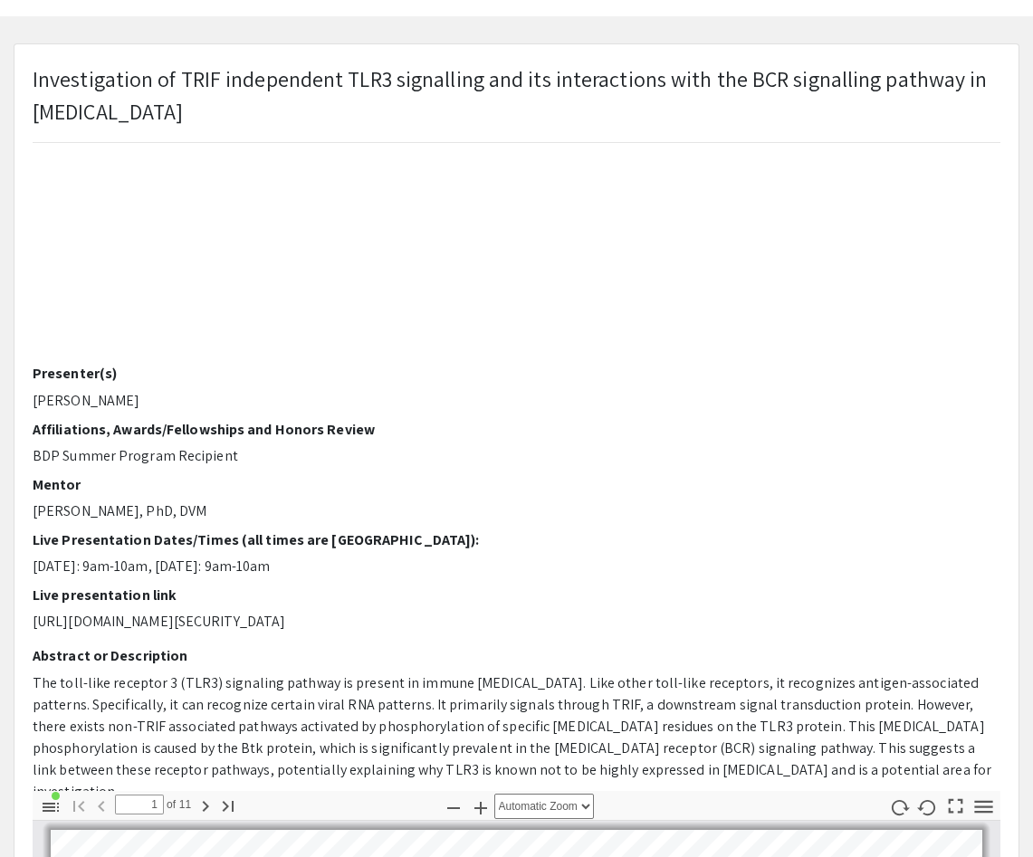
scroll to position [66, 0]
